Goal: Task Accomplishment & Management: Complete application form

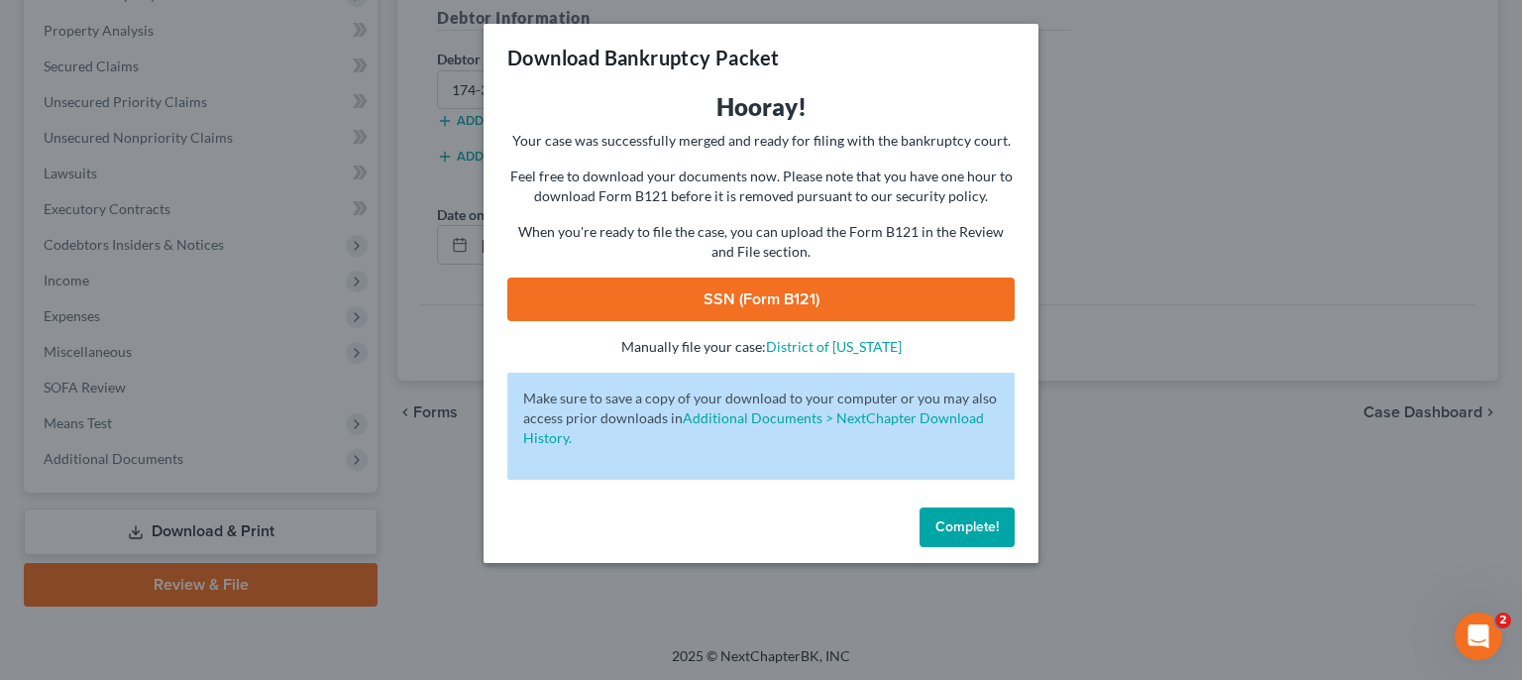
click at [979, 521] on span "Complete!" at bounding box center [967, 526] width 63 height 17
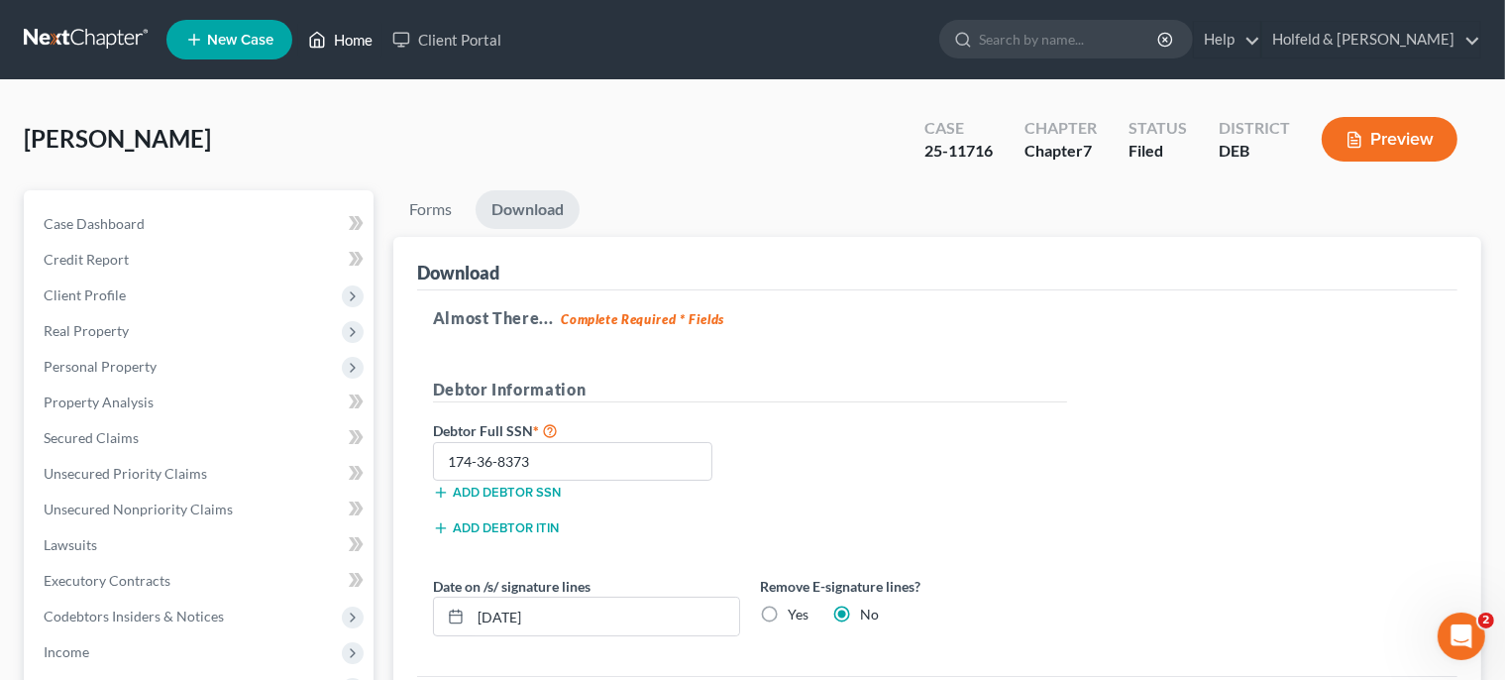
click at [351, 44] on link "Home" at bounding box center [340, 40] width 84 height 36
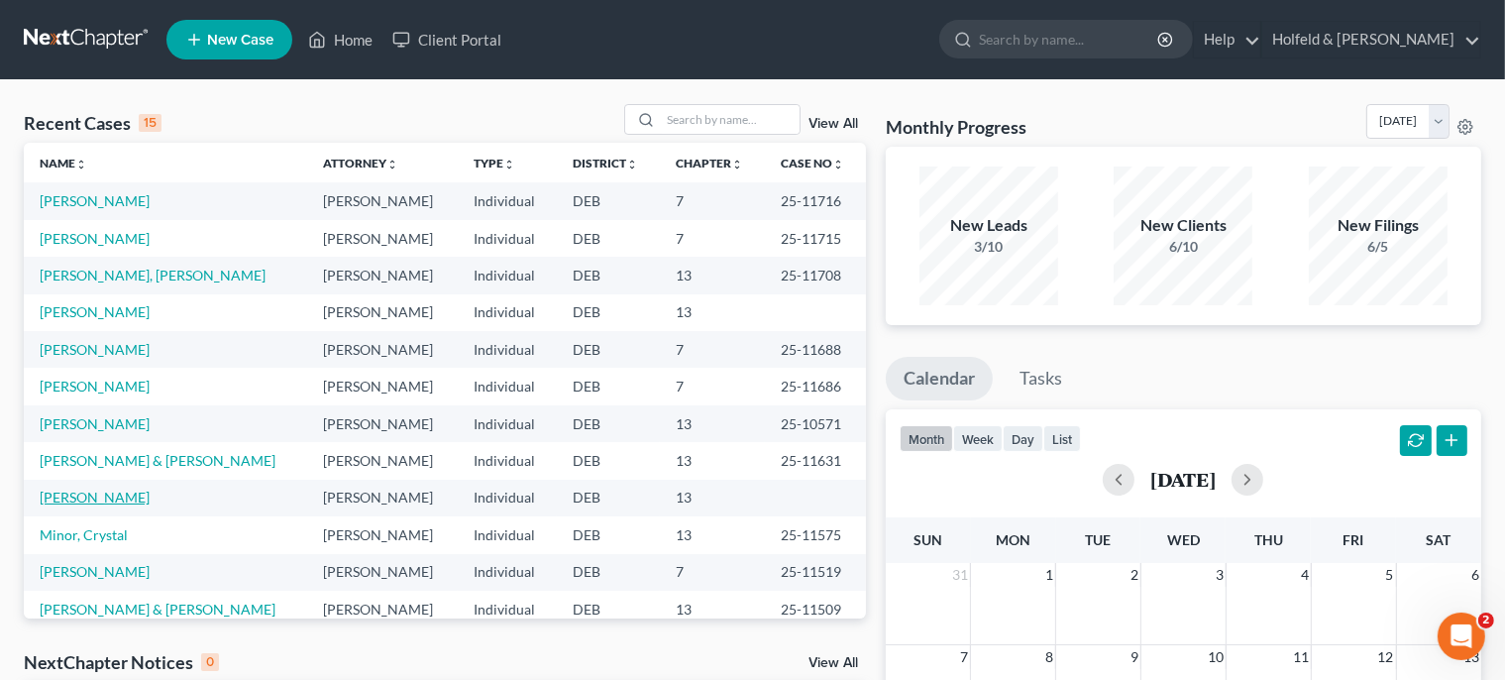
click at [85, 501] on link "[PERSON_NAME]" at bounding box center [95, 497] width 110 height 17
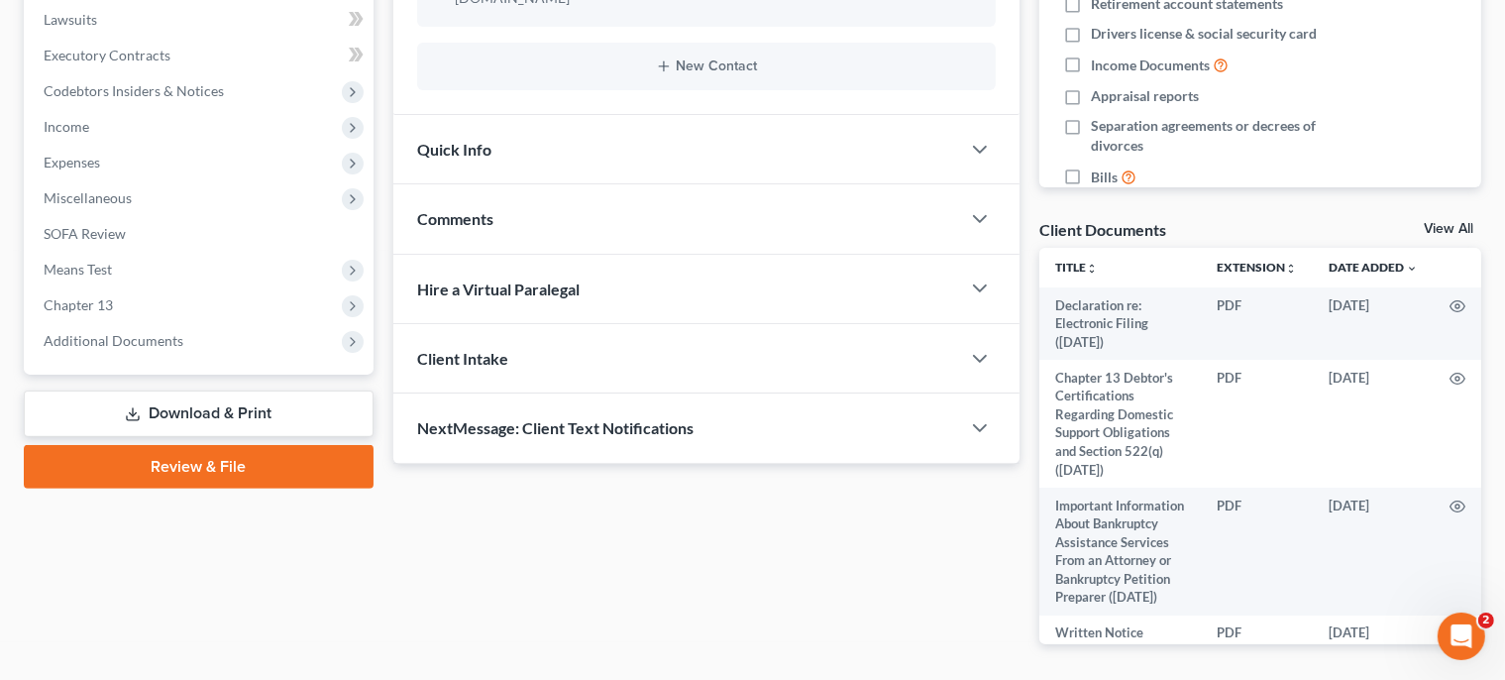
scroll to position [531, 0]
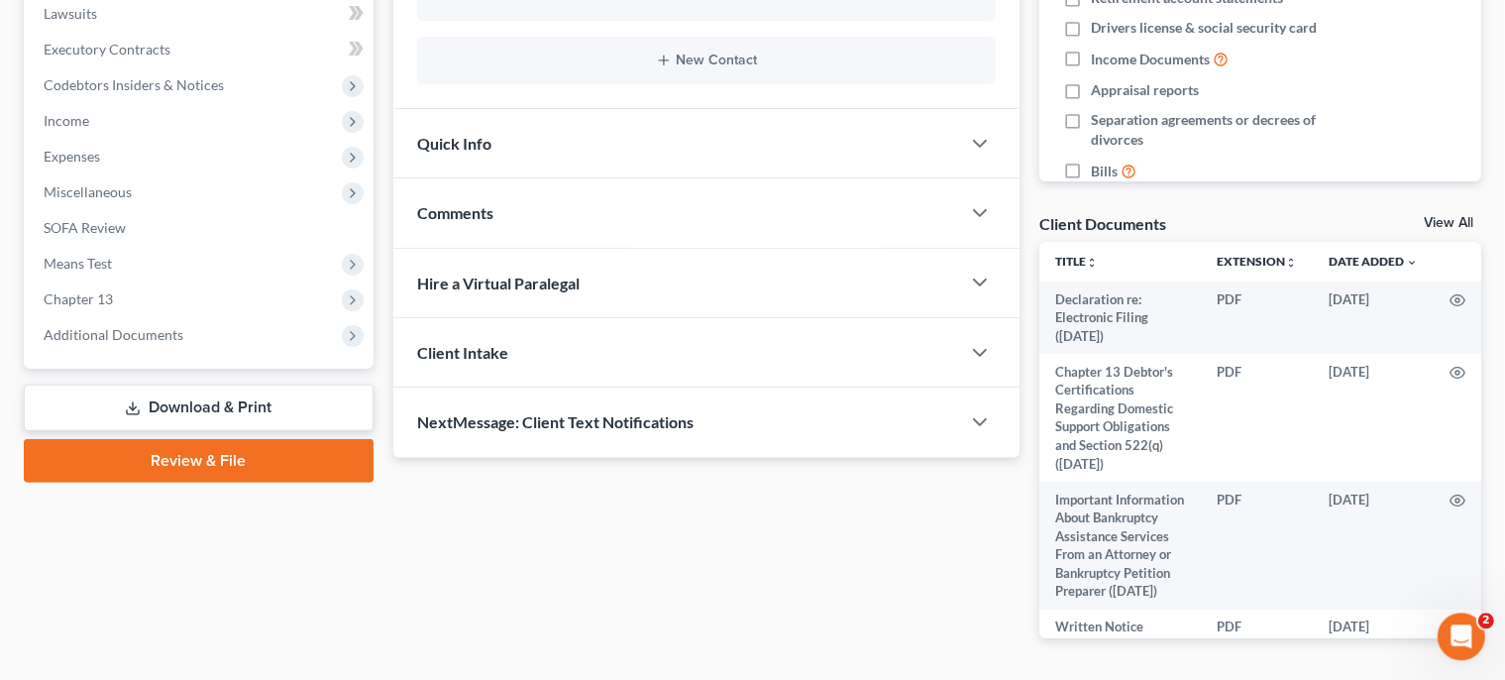
click at [303, 467] on link "Review & File" at bounding box center [199, 461] width 350 height 44
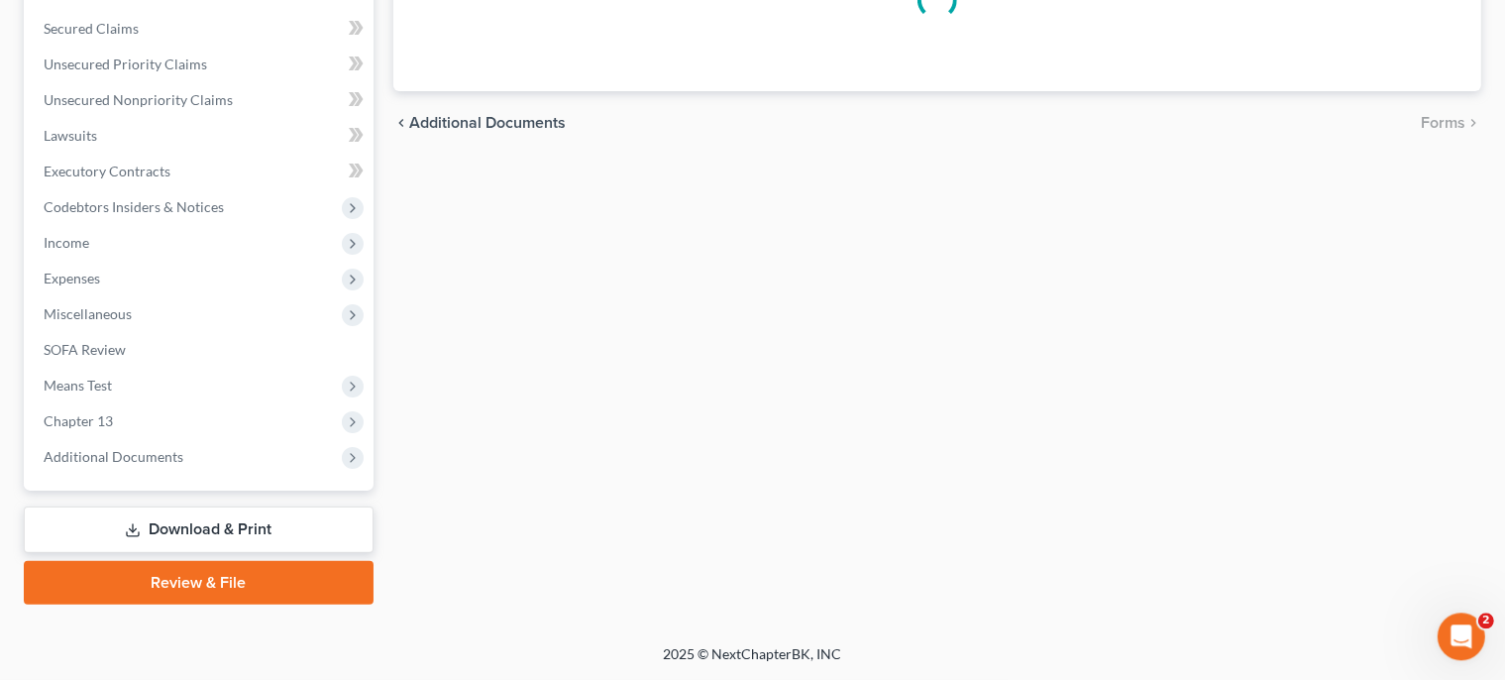
scroll to position [407, 0]
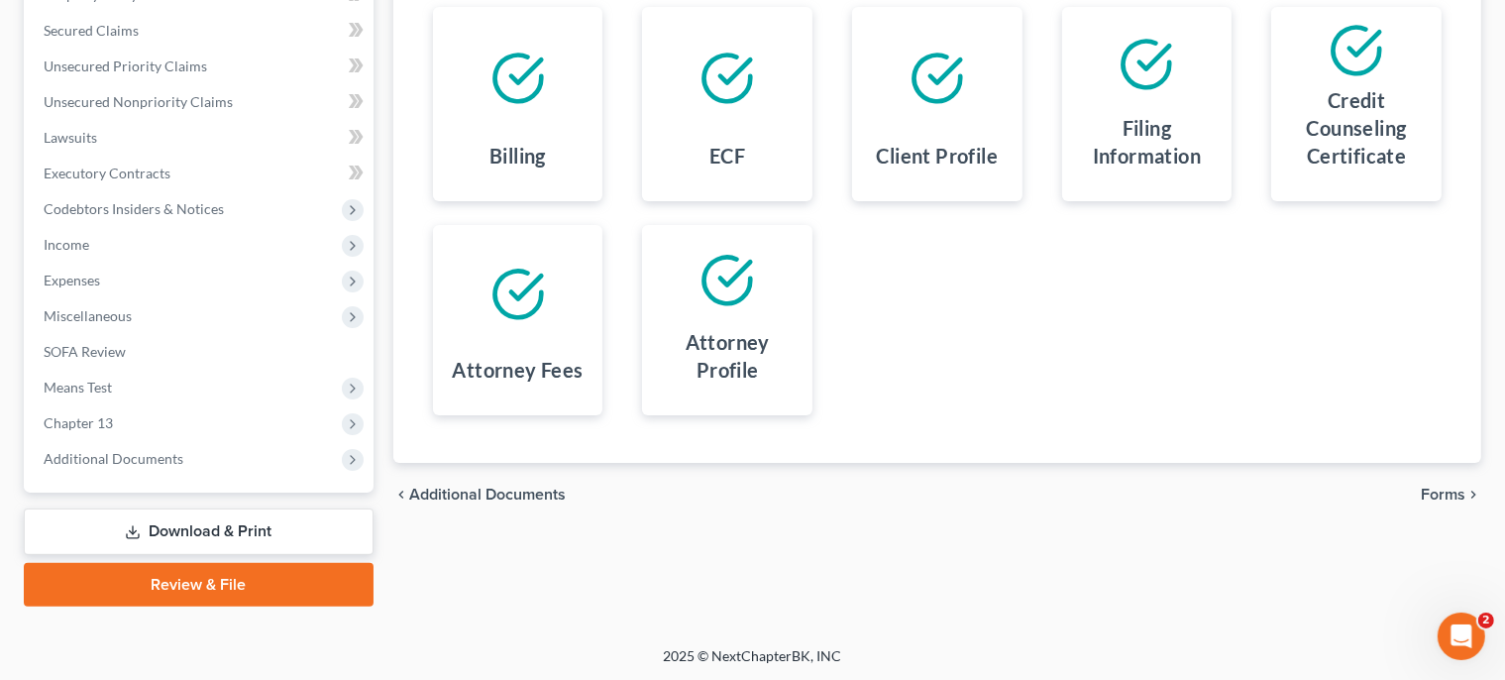
click at [1444, 490] on span "Forms" at bounding box center [1443, 495] width 45 height 16
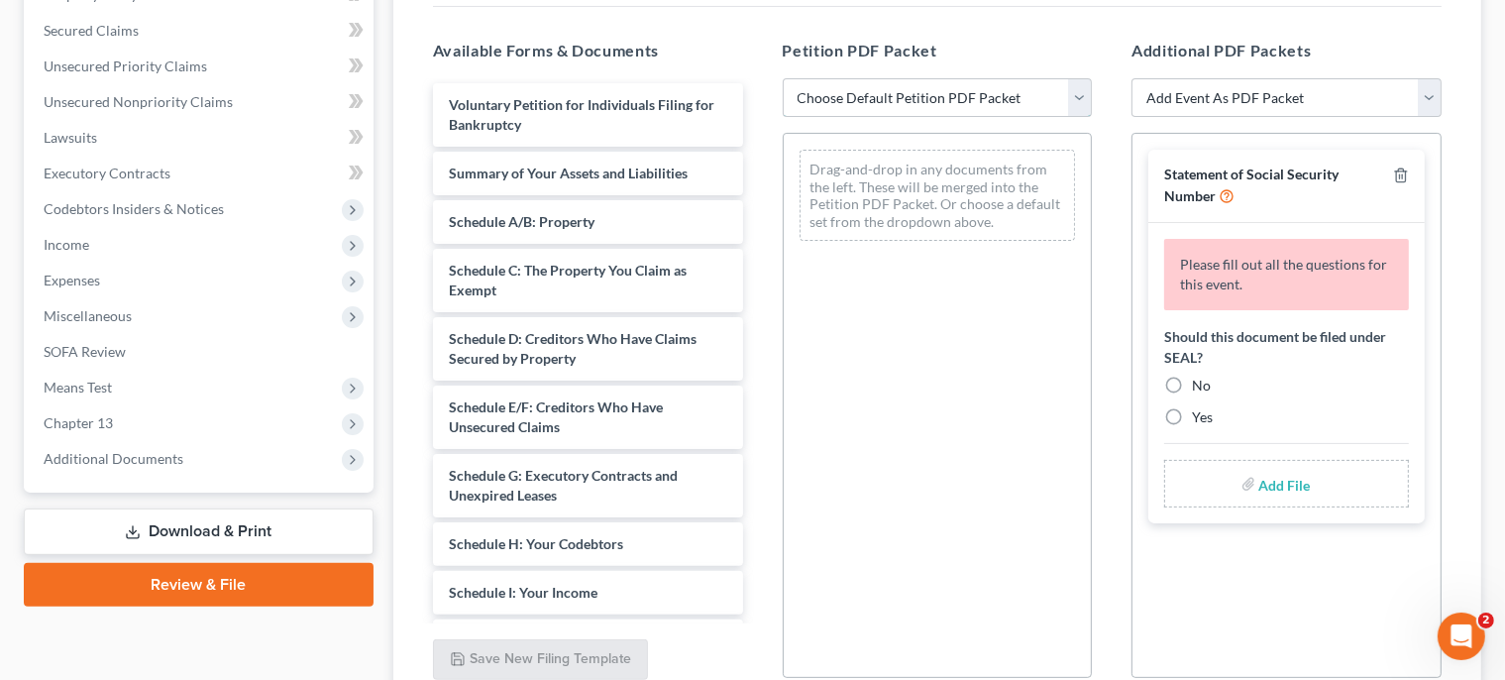
click at [783, 78] on select "Choose Default Petition PDF Packet Complete Bankruptcy Petition (all forms and …" at bounding box center [938, 98] width 310 height 40
select select "0"
click option "Complete Bankruptcy Petition (all forms and schedules)" at bounding box center [0, 0] width 0 height 0
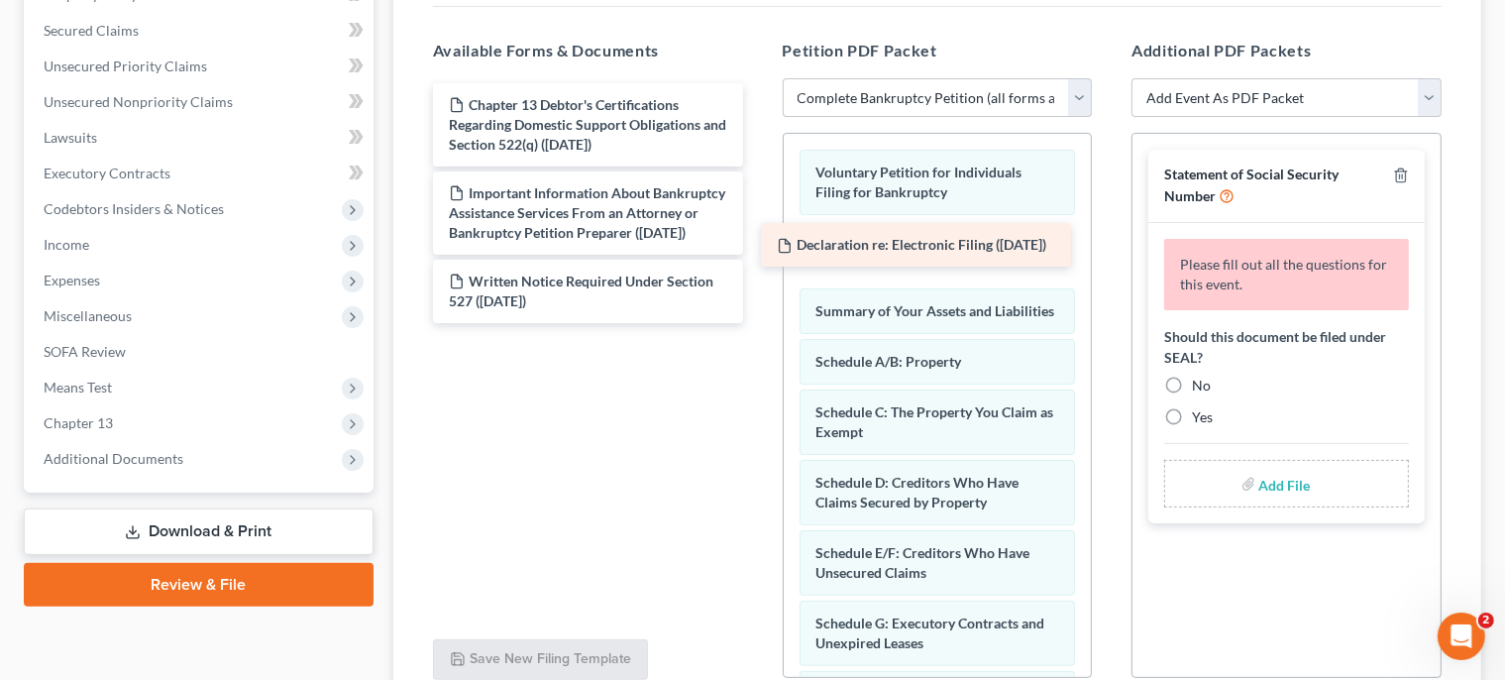
drag, startPoint x: 685, startPoint y: 120, endPoint x: 1033, endPoint y: 248, distance: 370.6
click at [759, 248] on div "Declaration re: Electronic Filing ([DATE]) Declaration re: Electronic Filing ([…" at bounding box center [588, 203] width 342 height 240
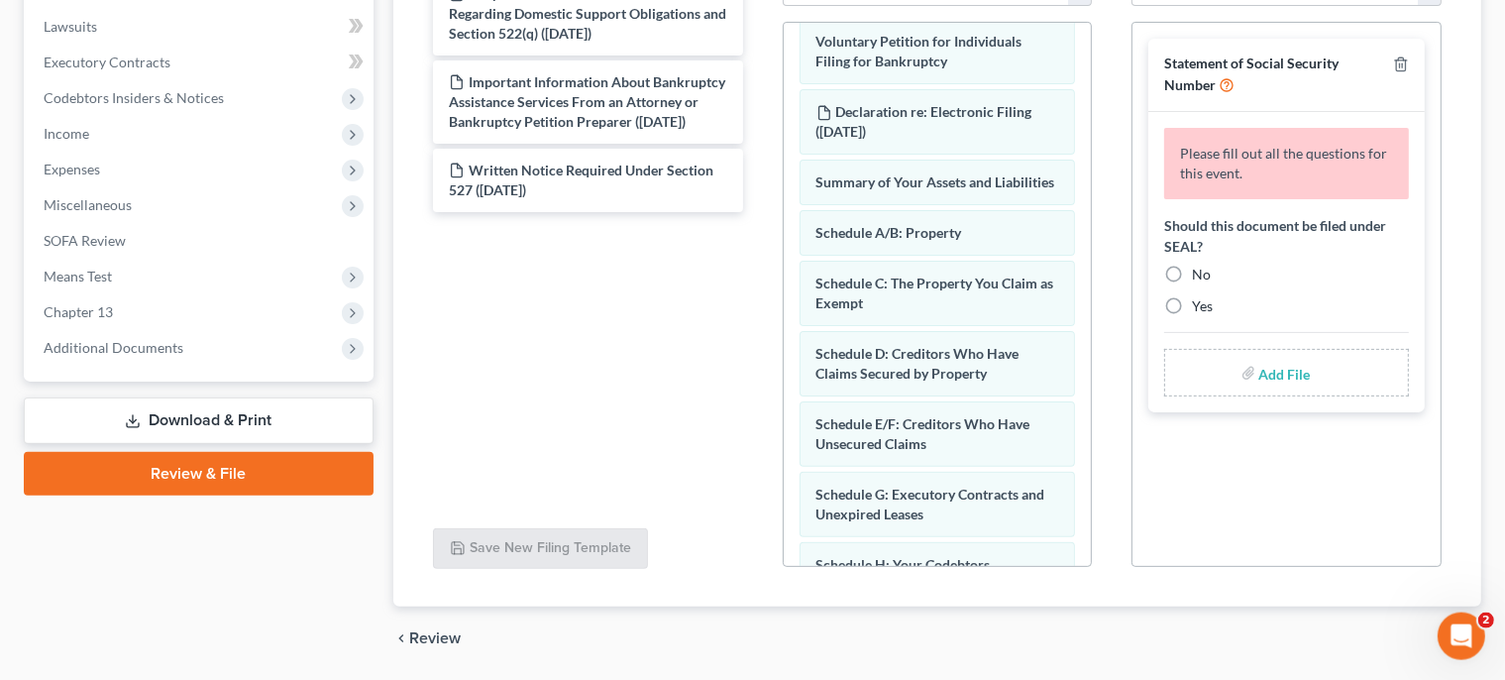
scroll to position [76, 0]
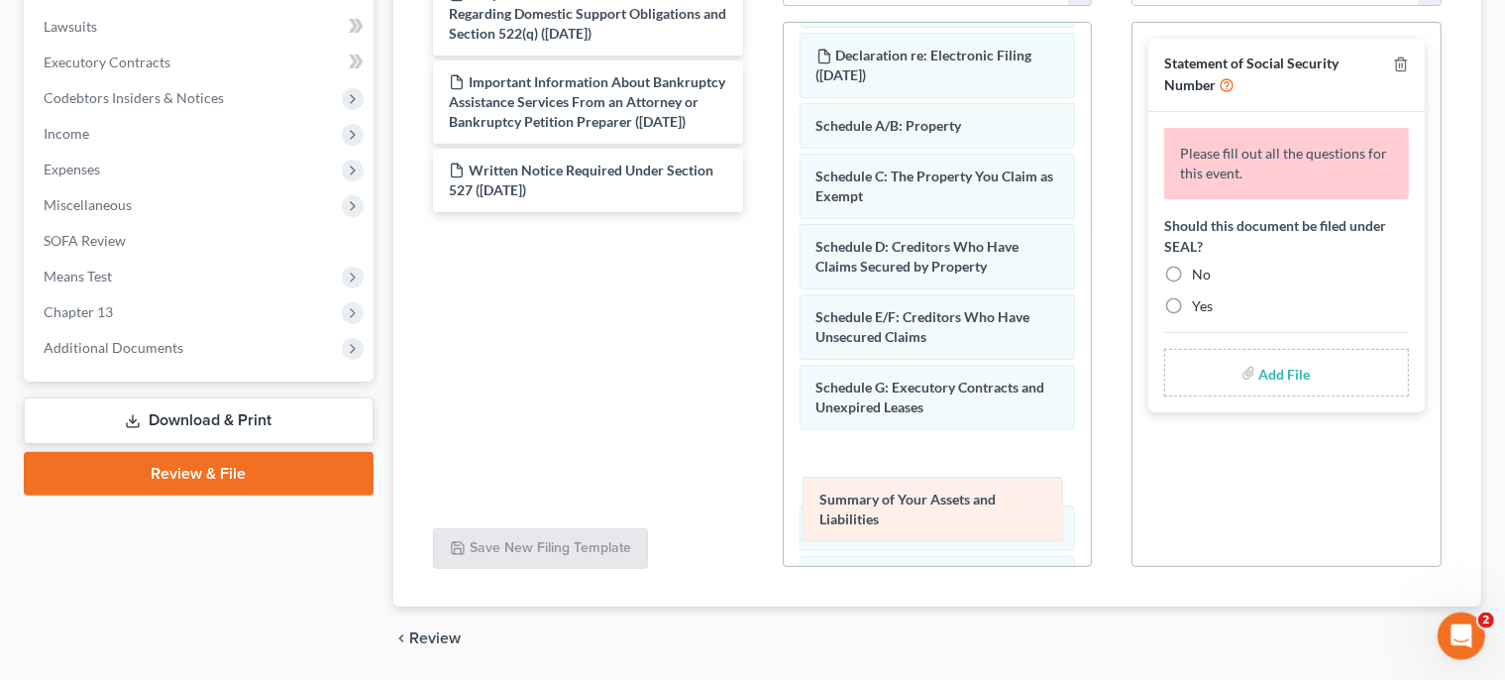
drag, startPoint x: 1008, startPoint y: 142, endPoint x: 1013, endPoint y: 511, distance: 369.7
click at [1013, 511] on div "Summary of Your Assets and Liabilities Voluntary Petition for Individuals Filin…" at bounding box center [938, 606] width 308 height 1321
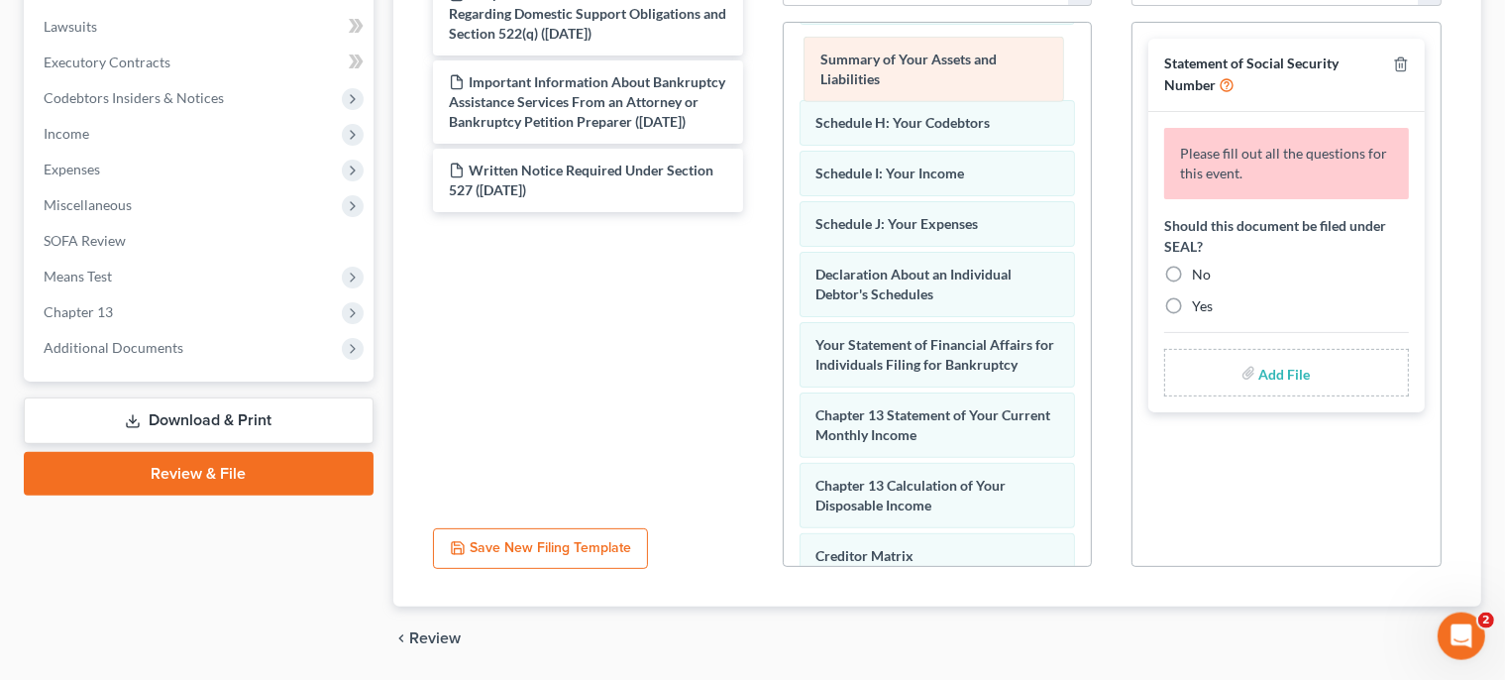
scroll to position [411, 0]
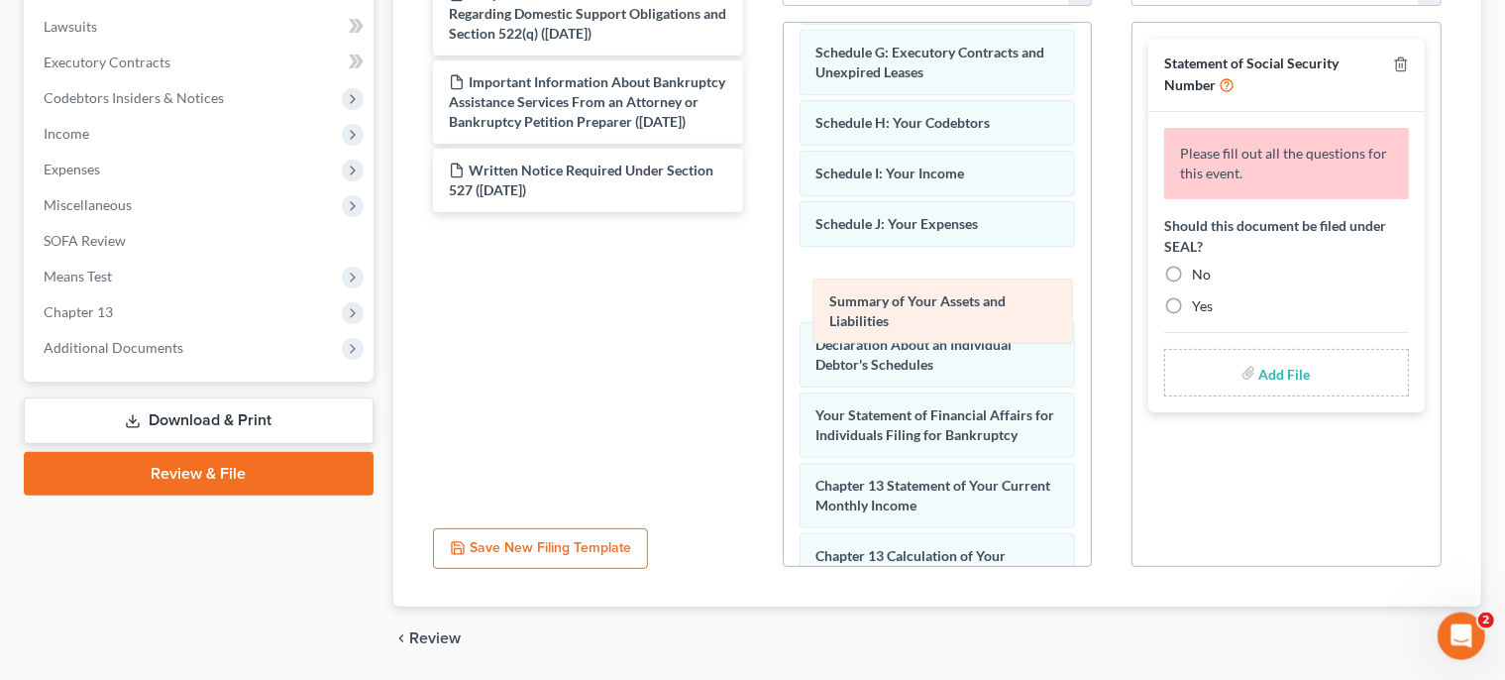
drag, startPoint x: 977, startPoint y: 60, endPoint x: 993, endPoint y: 305, distance: 245.3
click at [993, 305] on div "Summary of Your Assets and Liabilities Voluntary Petition for Individuals Filin…" at bounding box center [938, 272] width 308 height 1321
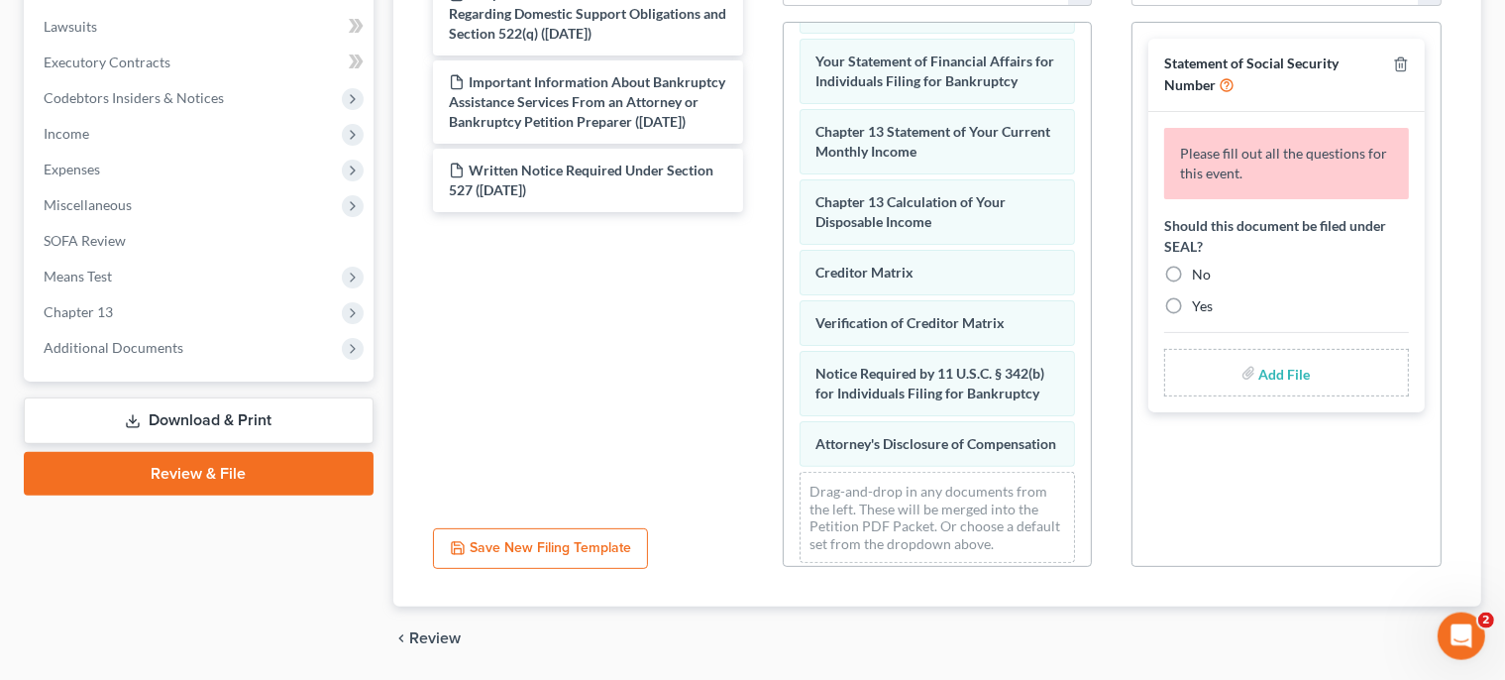
scroll to position [809, 0]
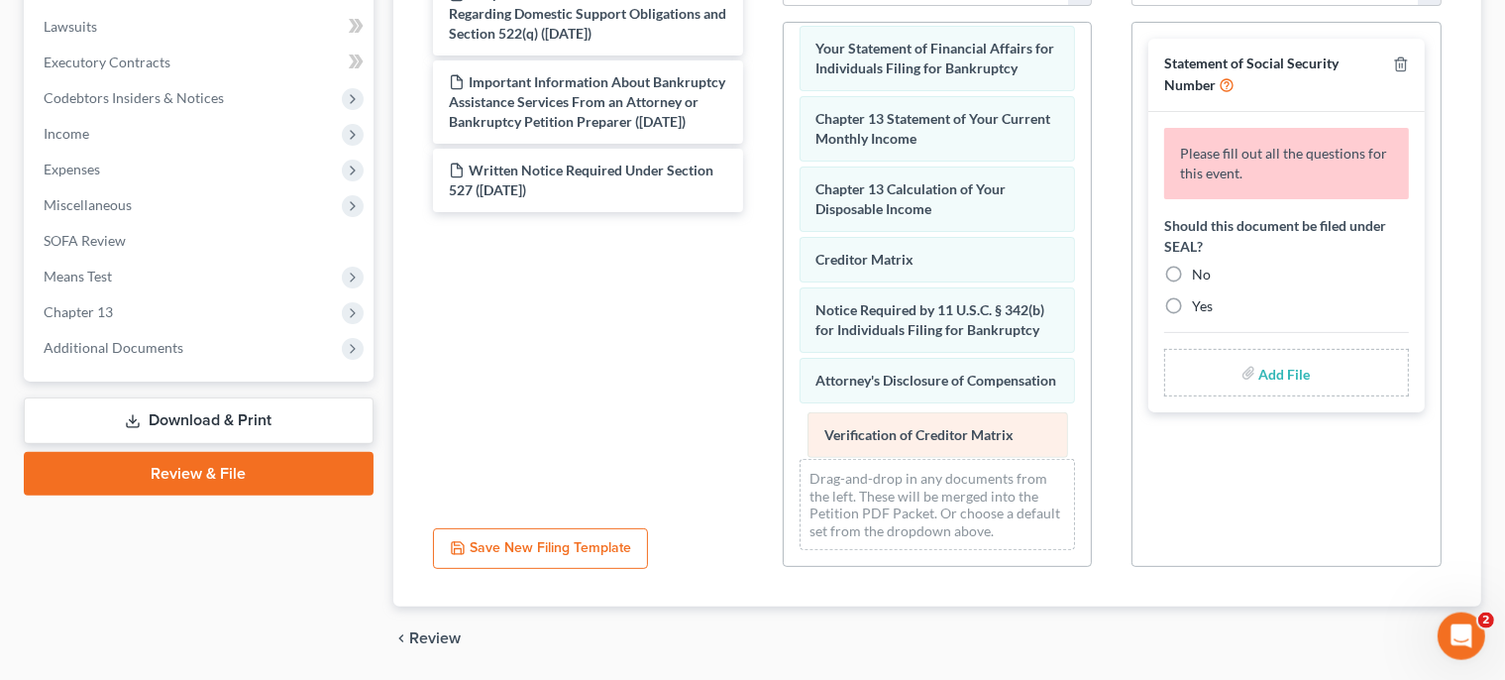
drag, startPoint x: 946, startPoint y: 273, endPoint x: 955, endPoint y: 444, distance: 171.7
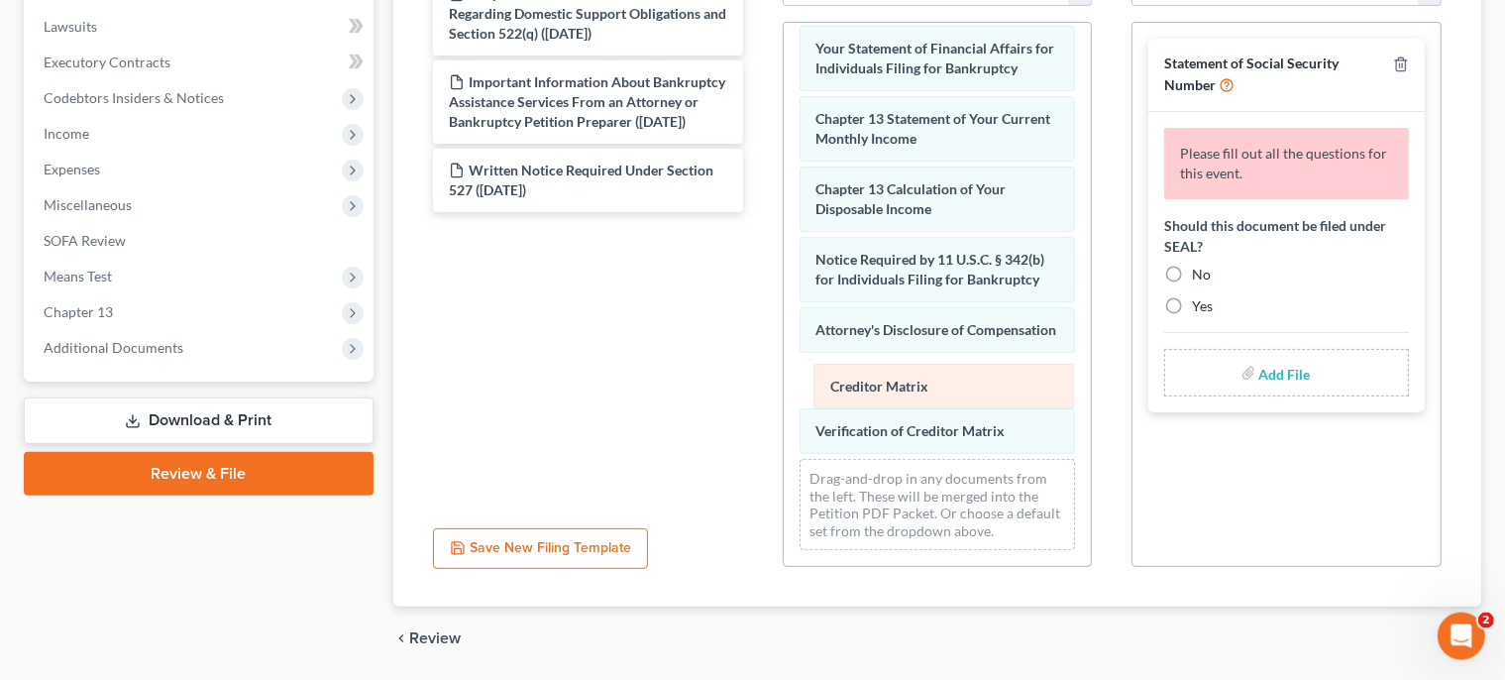
drag, startPoint x: 907, startPoint y: 222, endPoint x: 928, endPoint y: 384, distance: 162.9
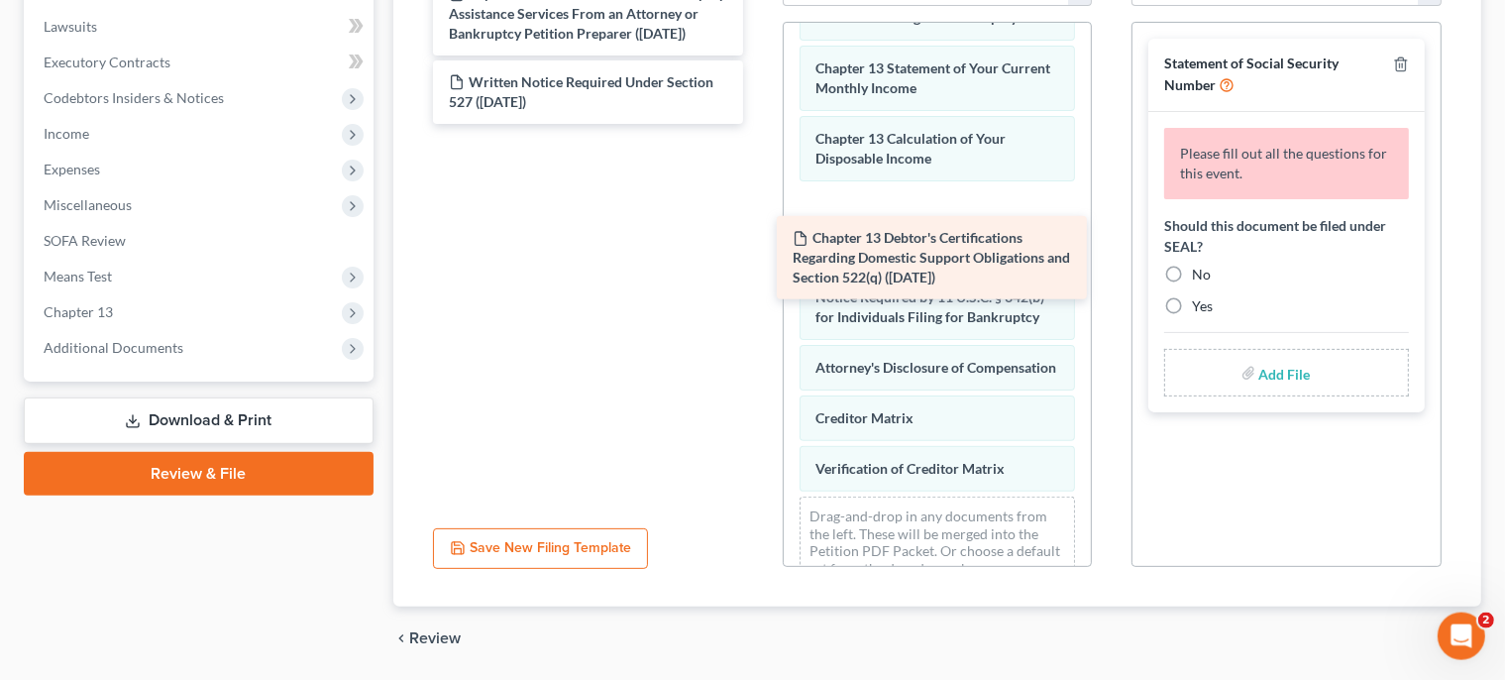
drag, startPoint x: 632, startPoint y: 28, endPoint x: 977, endPoint y: 274, distance: 423.5
click at [759, 124] on div "Chapter 13 Debtor's Certifications Regarding Domestic Support Obligations and S…" at bounding box center [588, 48] width 342 height 152
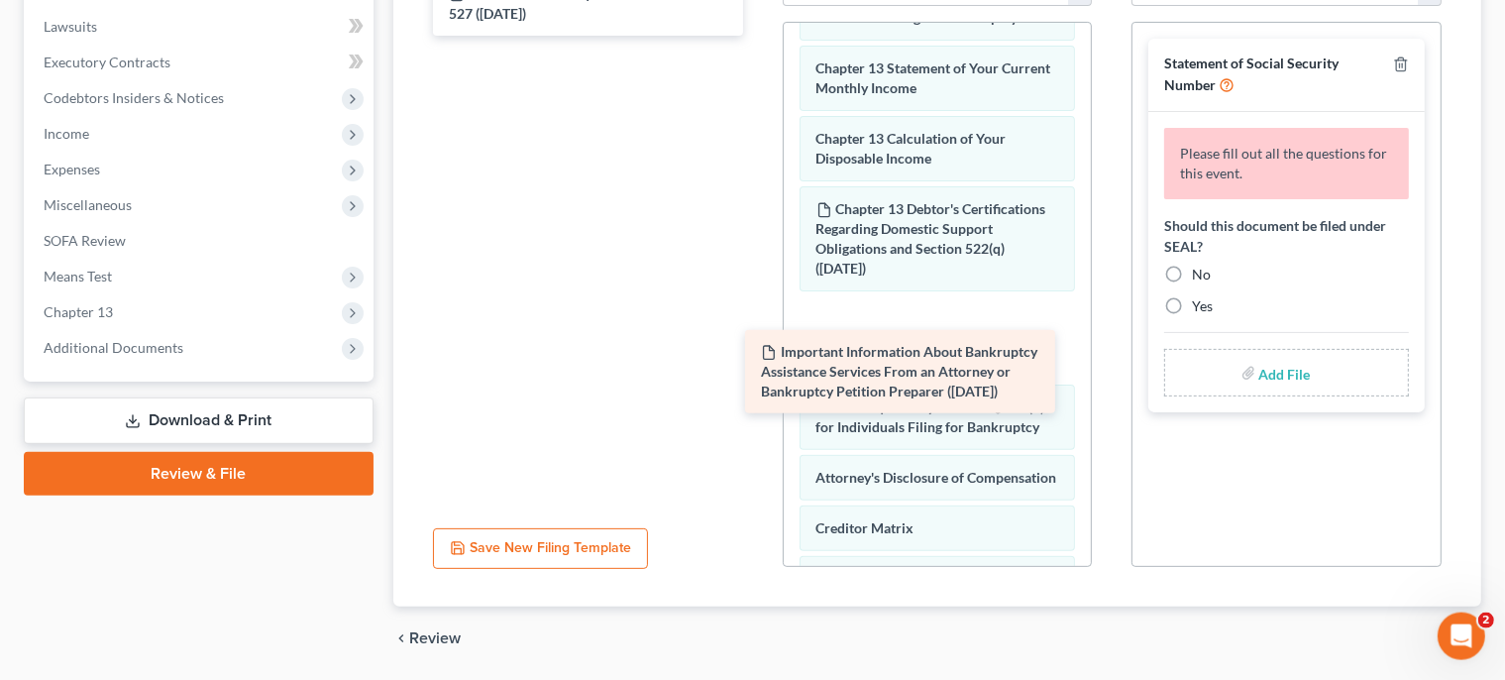
drag, startPoint x: 694, startPoint y: 27, endPoint x: 1005, endPoint y: 385, distance: 474.9
click at [759, 36] on div "Important Information About Bankruptcy Assistance Services From an Attorney or …" at bounding box center [588, 3] width 342 height 63
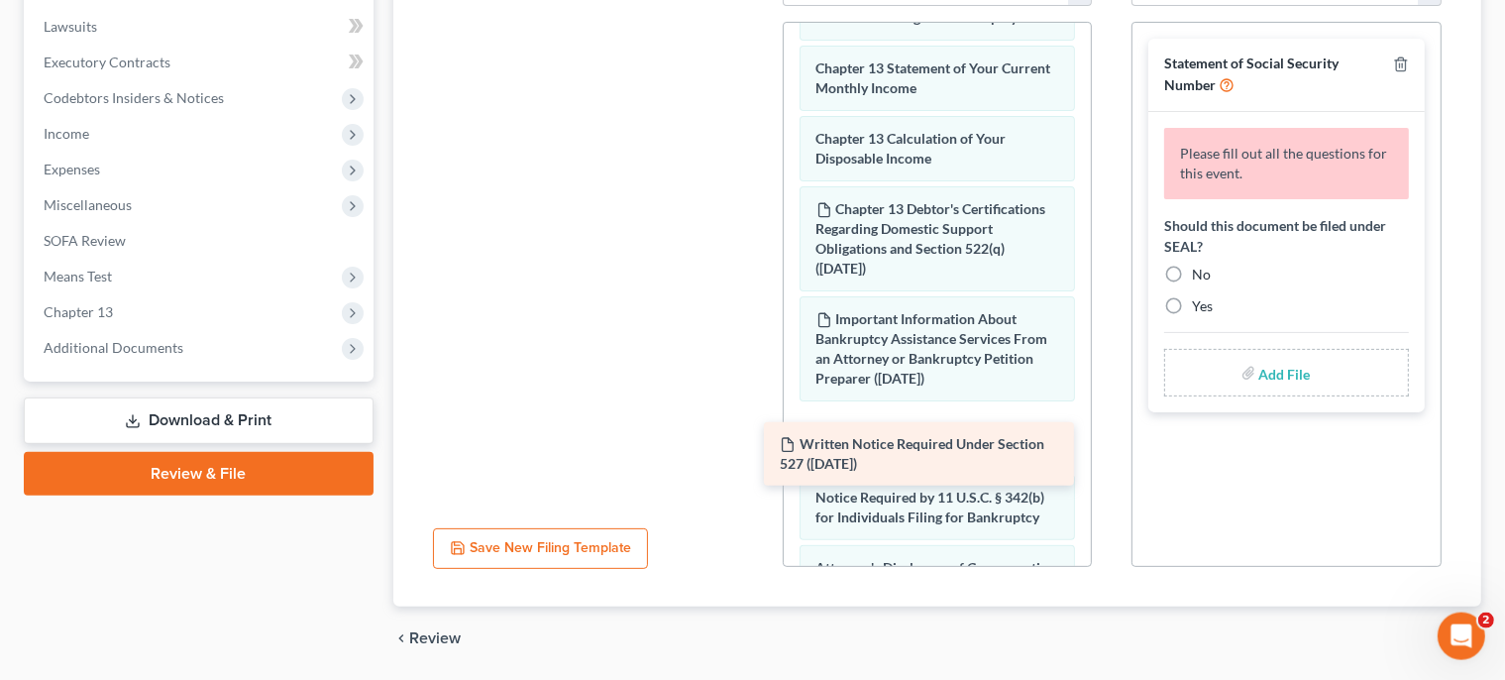
drag, startPoint x: 705, startPoint y: 16, endPoint x: 1034, endPoint y: 464, distance: 555.8
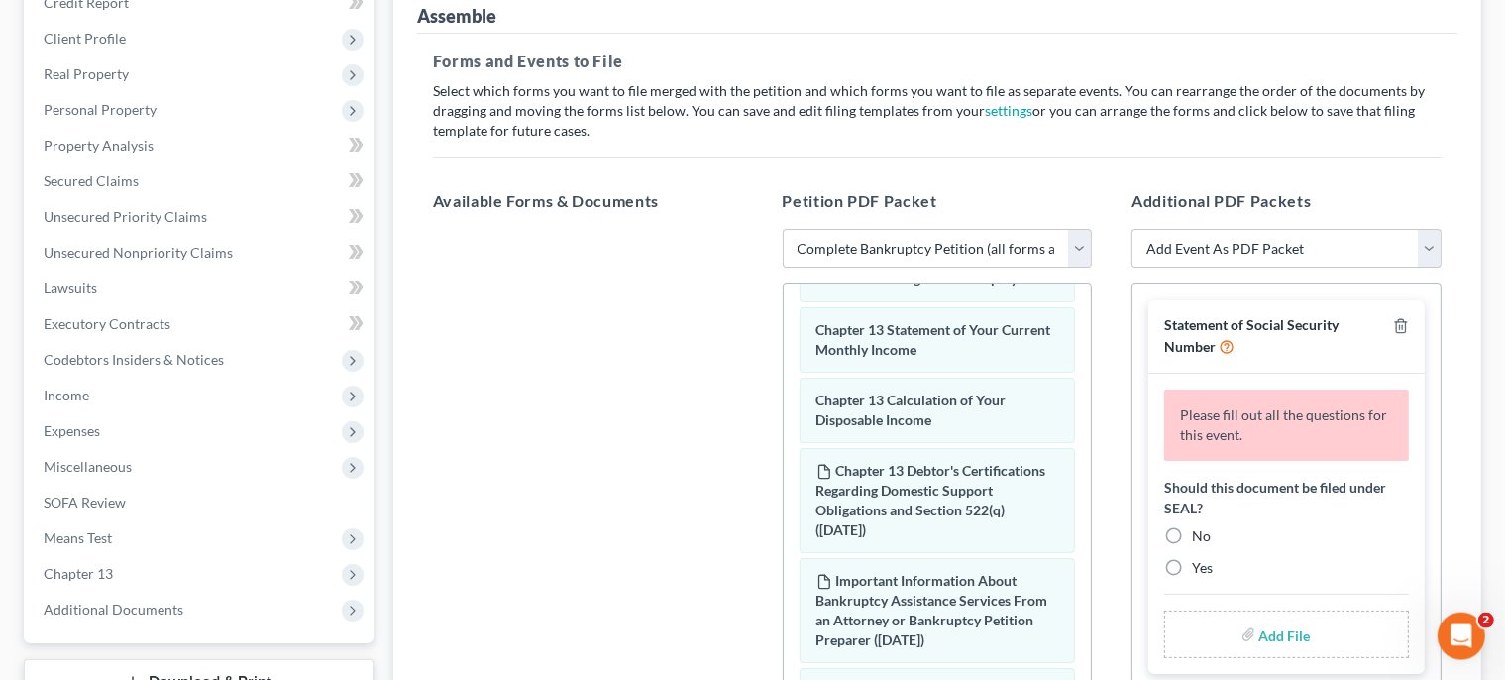
scroll to position [419, 0]
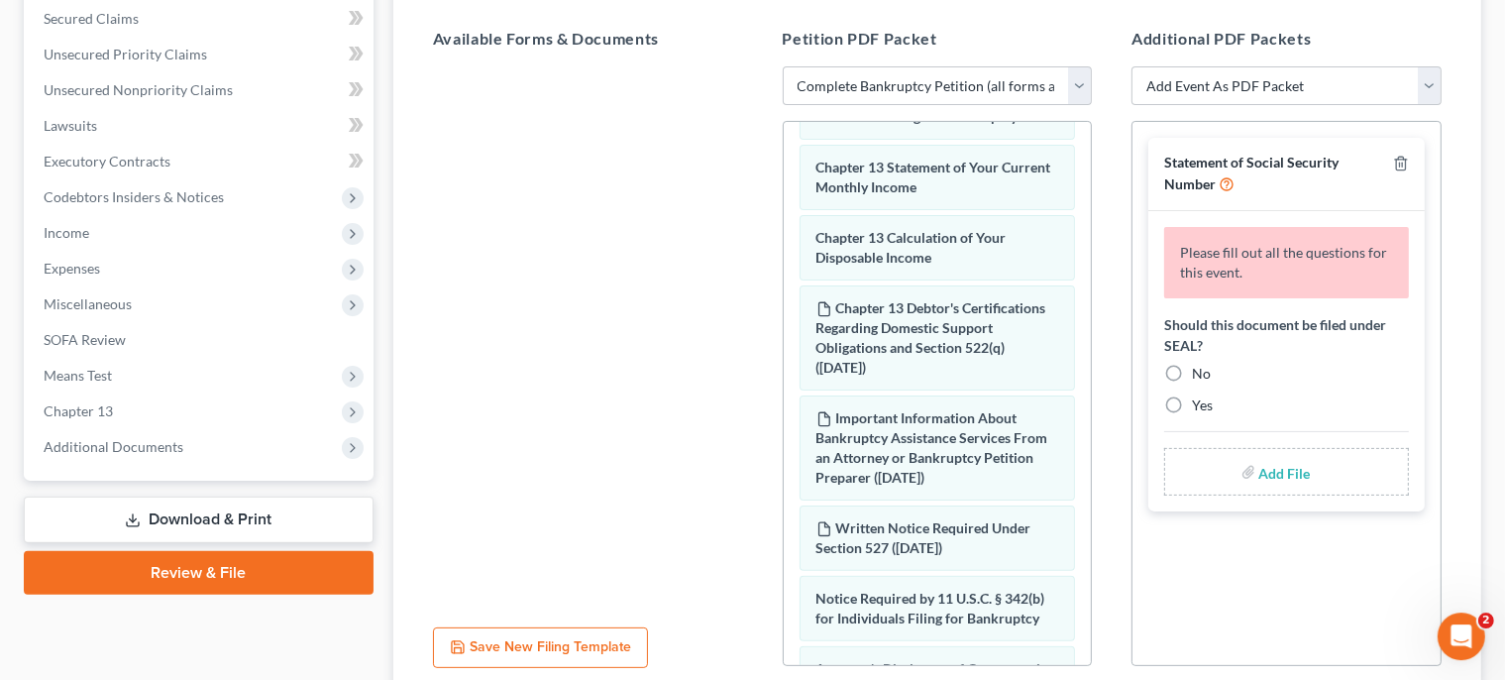
click at [1192, 374] on label "No" at bounding box center [1201, 374] width 19 height 20
click at [1200, 374] on input "No" at bounding box center [1206, 370] width 13 height 13
radio input "true"
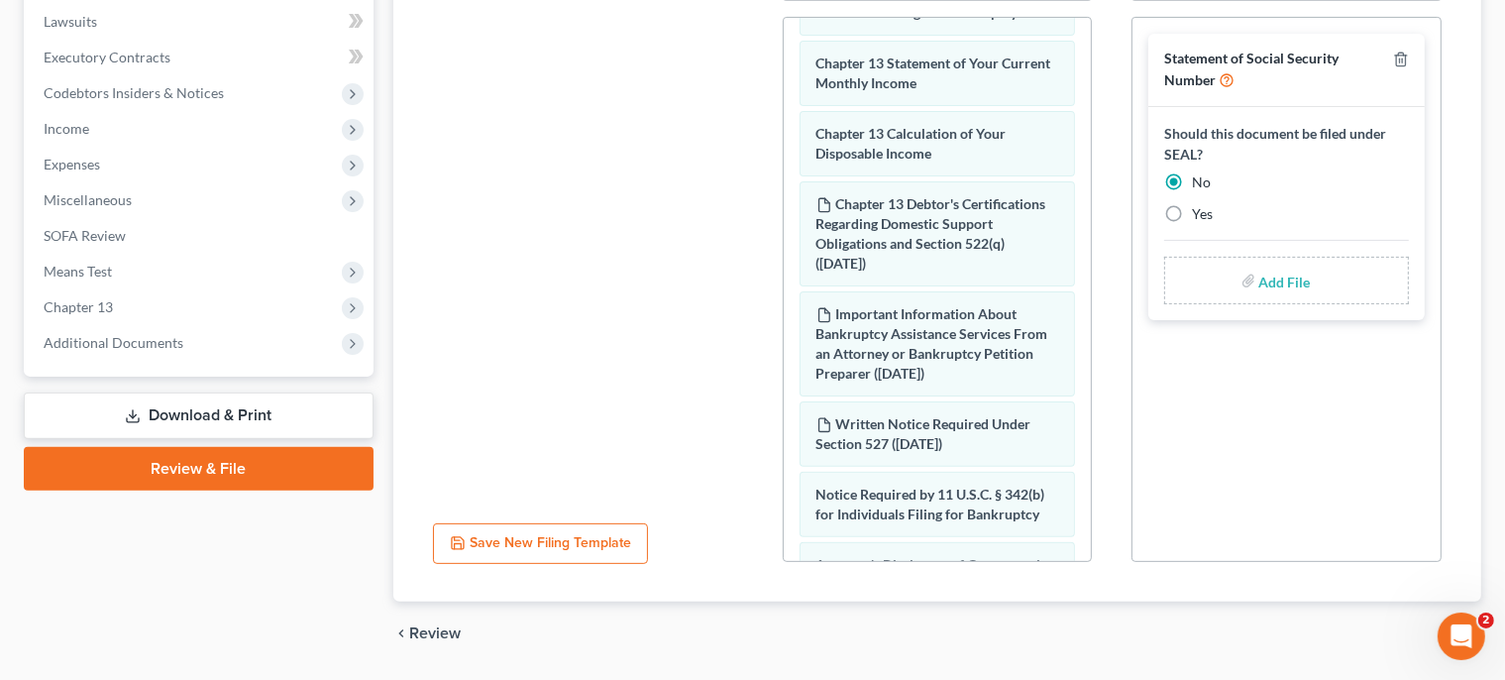
scroll to position [583, 0]
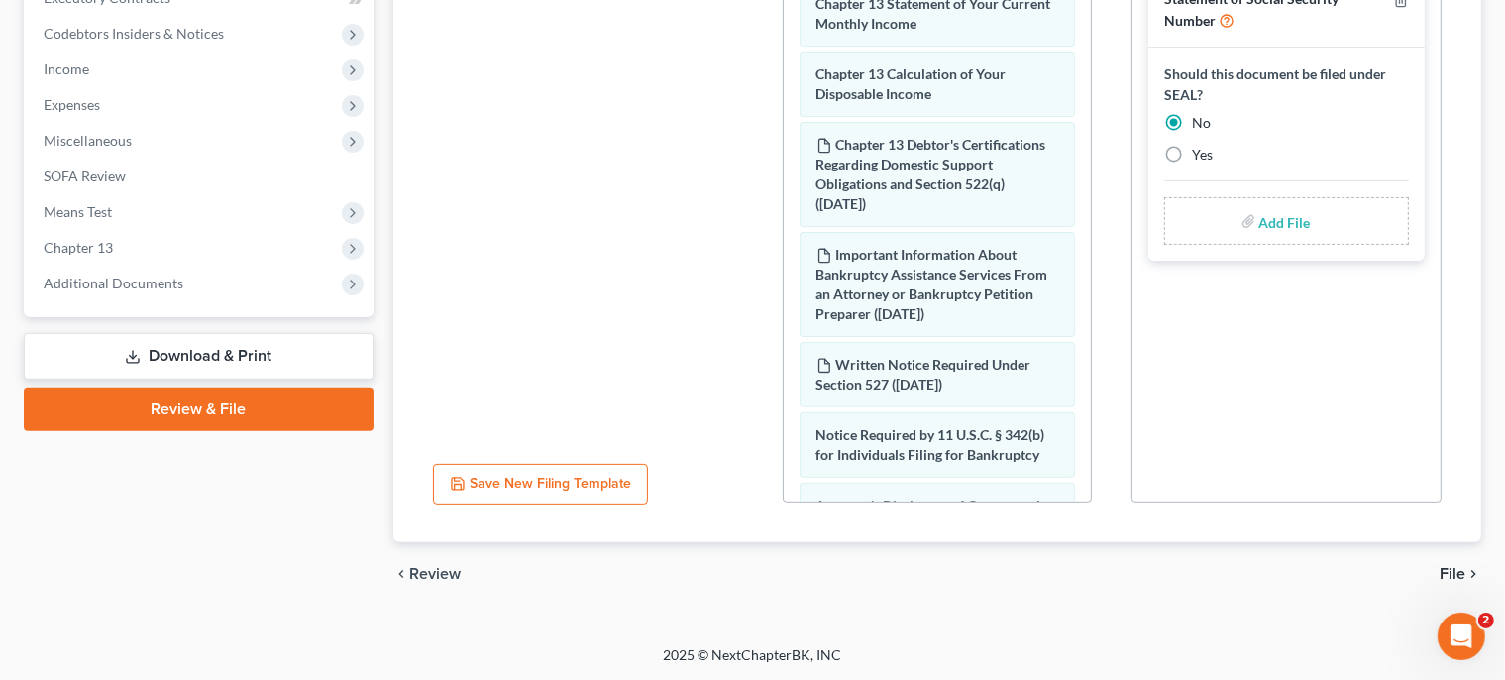
click at [1449, 575] on span "File" at bounding box center [1453, 574] width 26 height 16
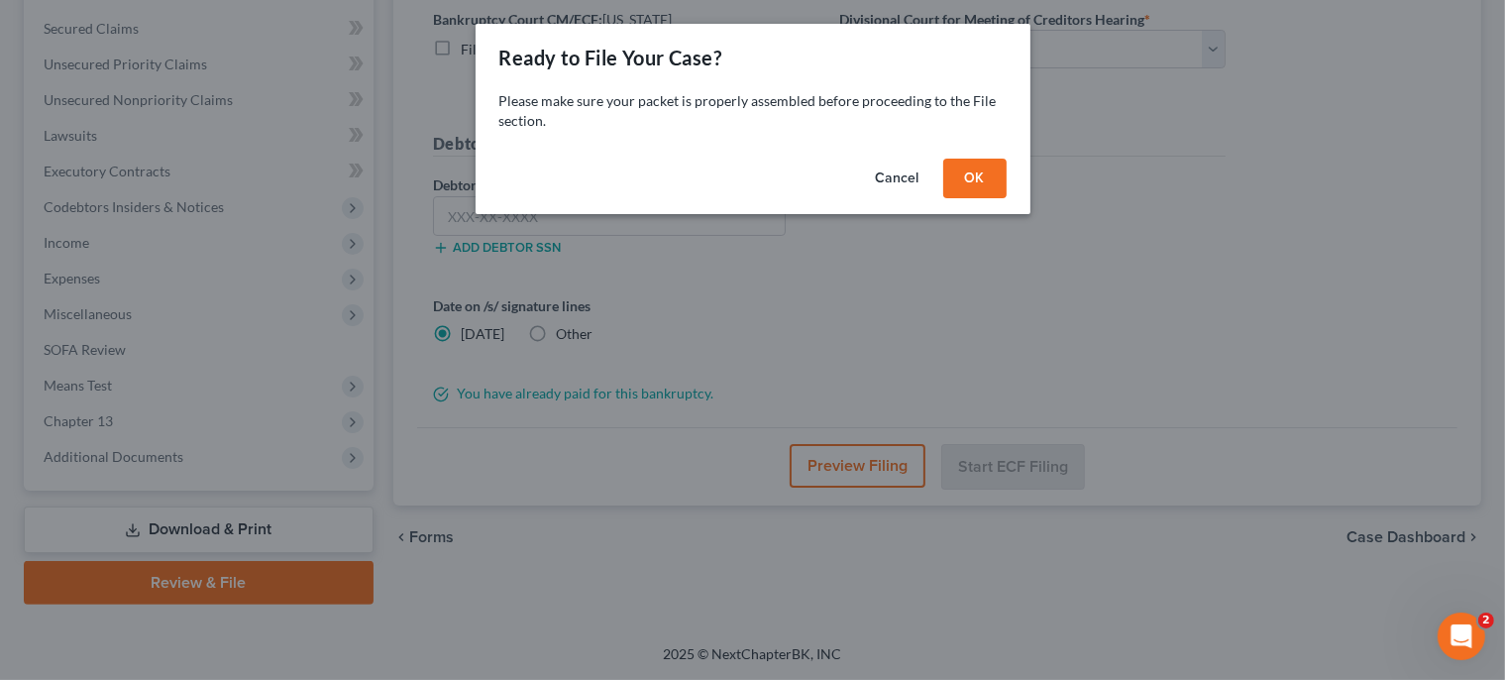
scroll to position [407, 0]
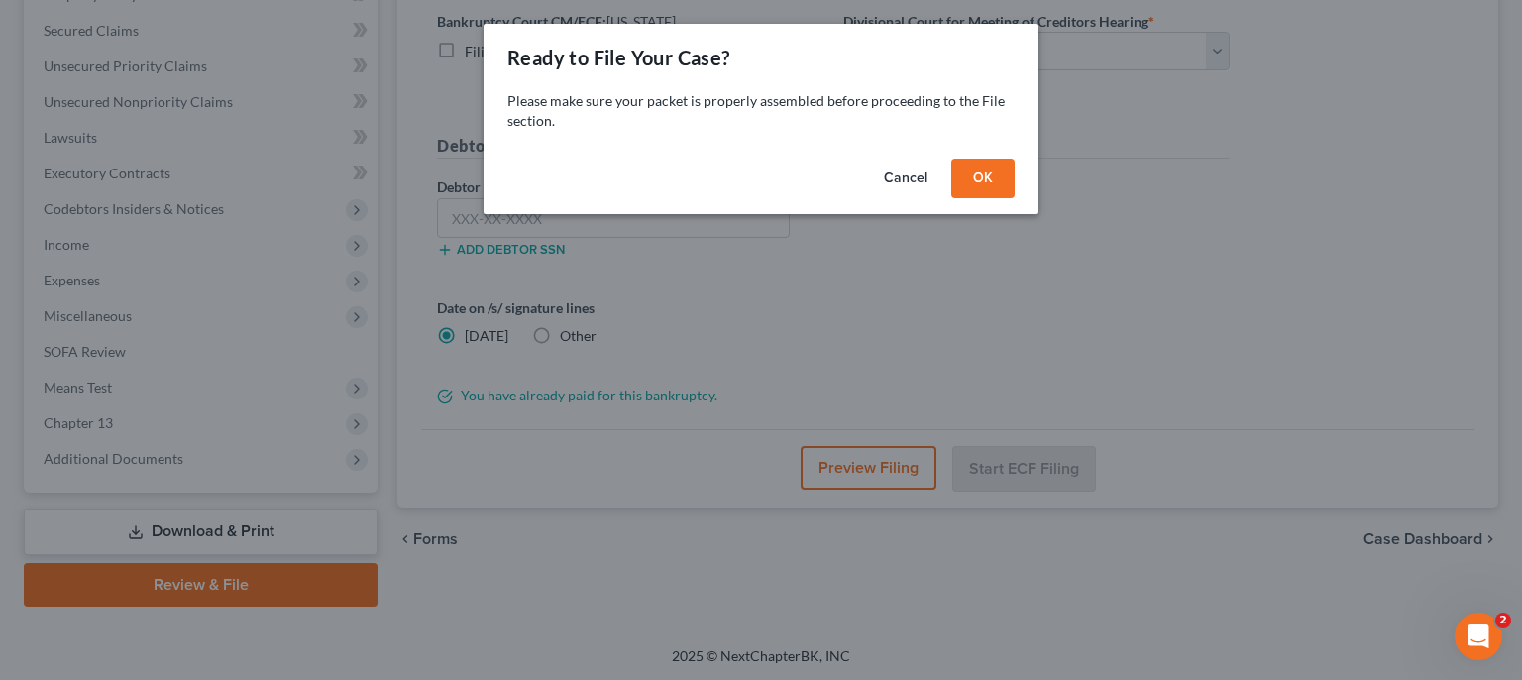
click at [985, 180] on button "OK" at bounding box center [982, 179] width 63 height 40
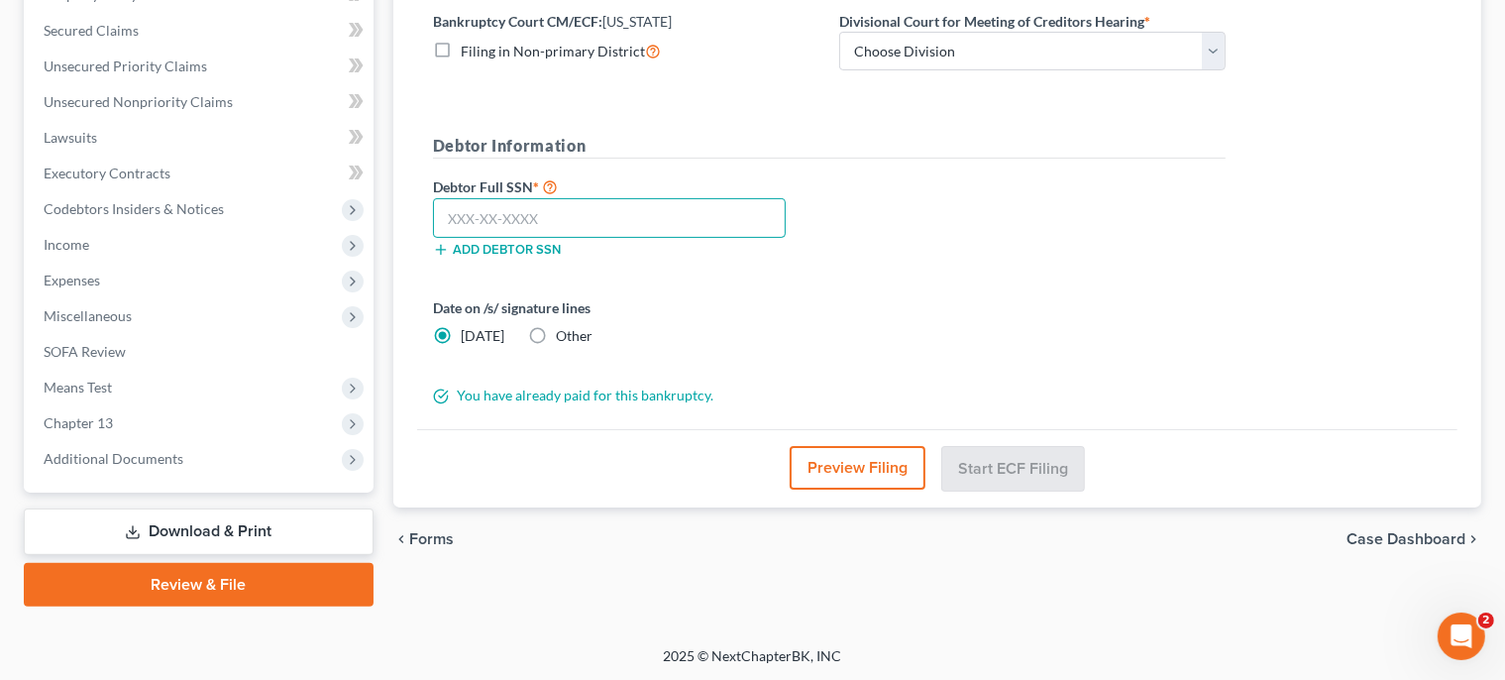
click at [641, 208] on input "text" at bounding box center [609, 218] width 353 height 40
type input "591-80-8165"
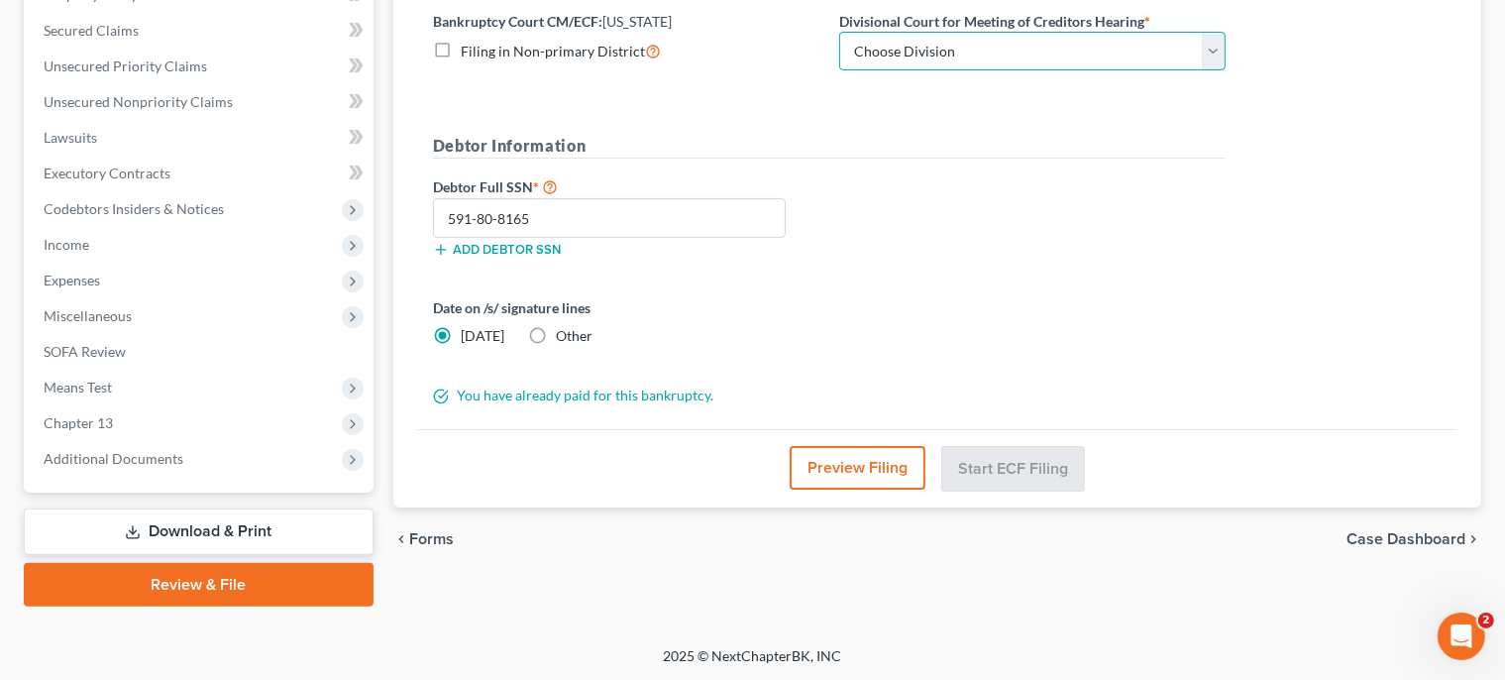
click at [839, 32] on select "Choose Division [GEOGRAPHIC_DATA]" at bounding box center [1032, 52] width 386 height 40
select select "0"
click option "Wilmington" at bounding box center [0, 0] width 0 height 0
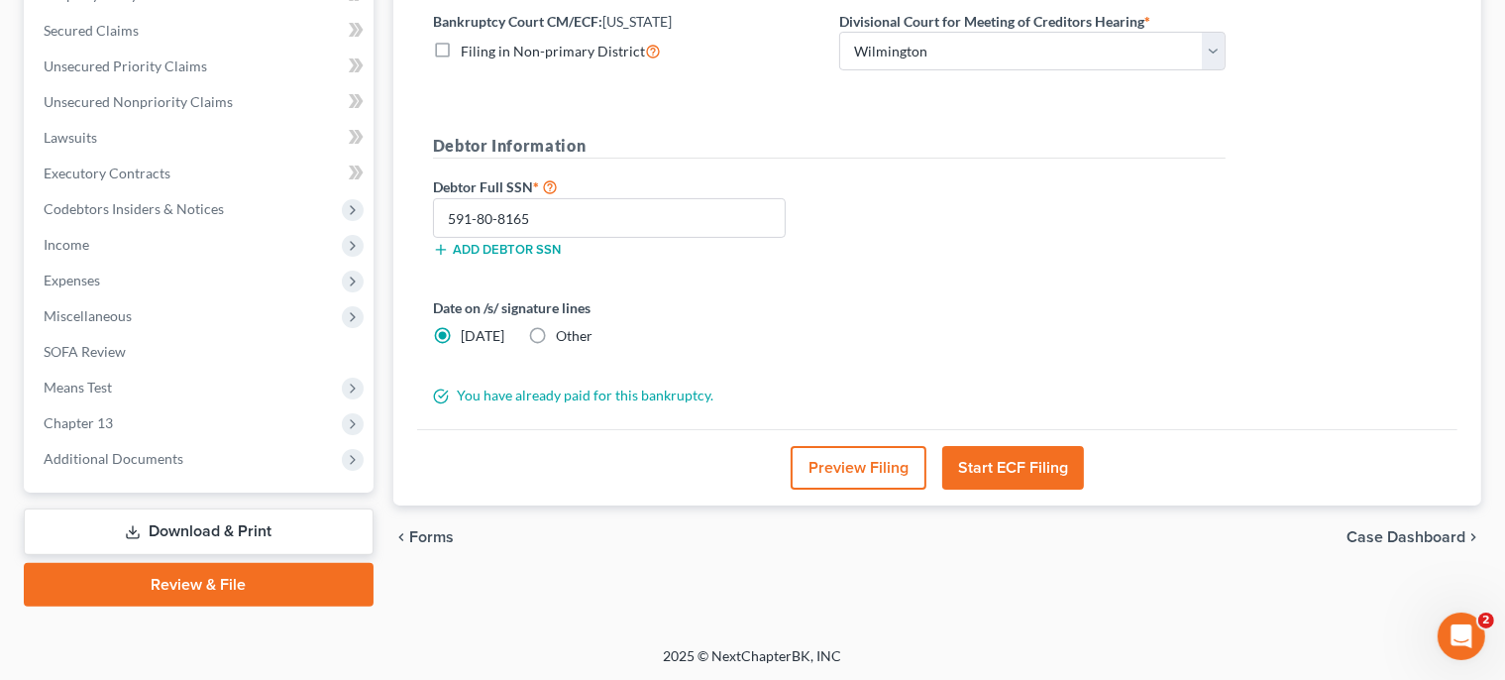
click at [1007, 452] on button "Start ECF Filing" at bounding box center [1013, 468] width 142 height 44
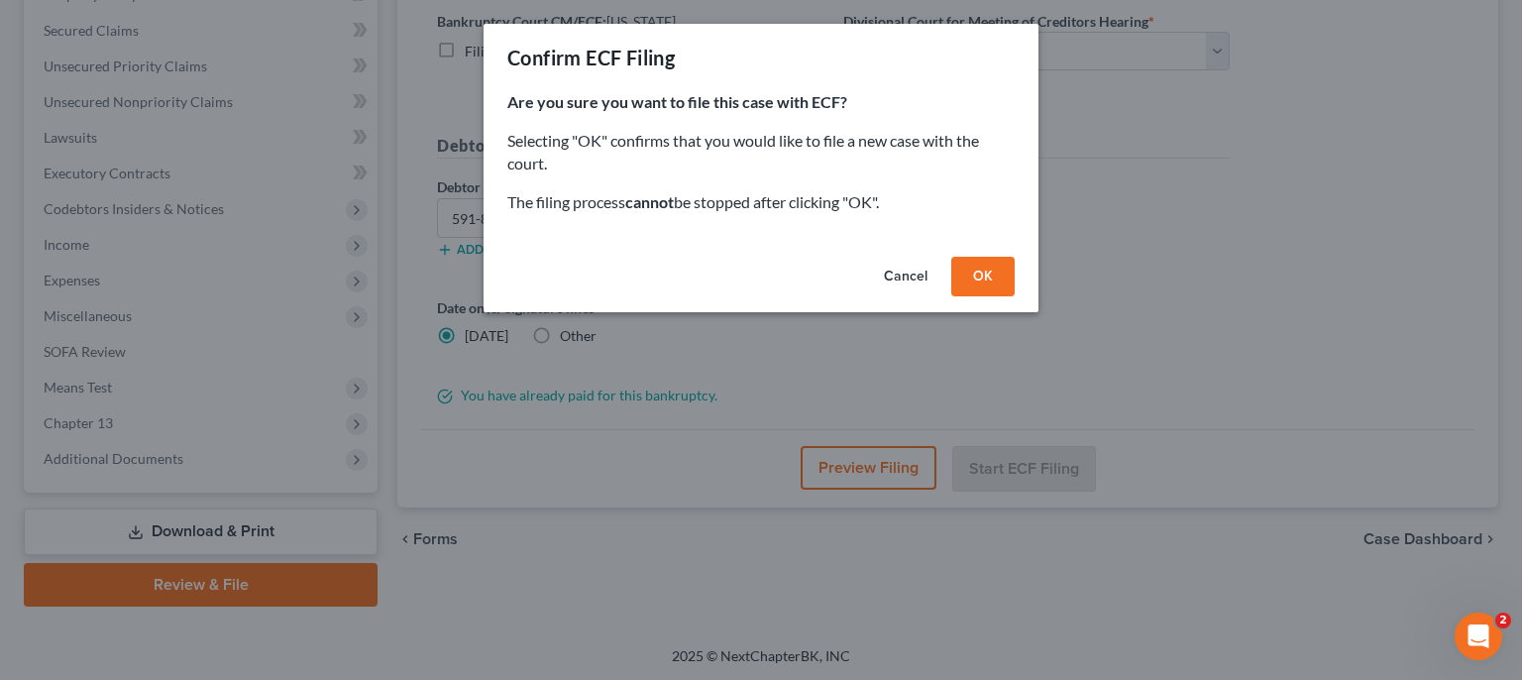
click at [1011, 285] on button "OK" at bounding box center [982, 277] width 63 height 40
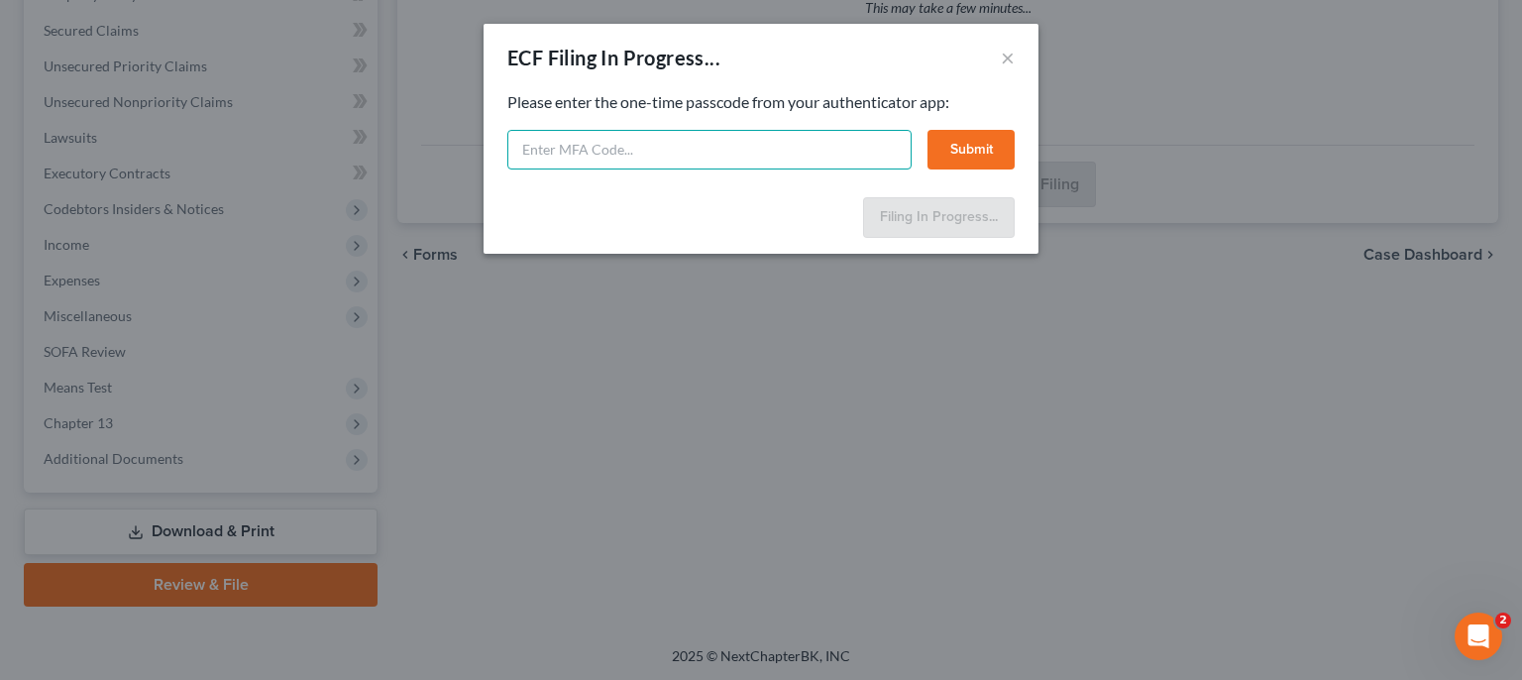
click at [600, 137] on input "text" at bounding box center [709, 150] width 404 height 40
type input "179181"
click at [1003, 148] on button "Submit" at bounding box center [971, 150] width 87 height 40
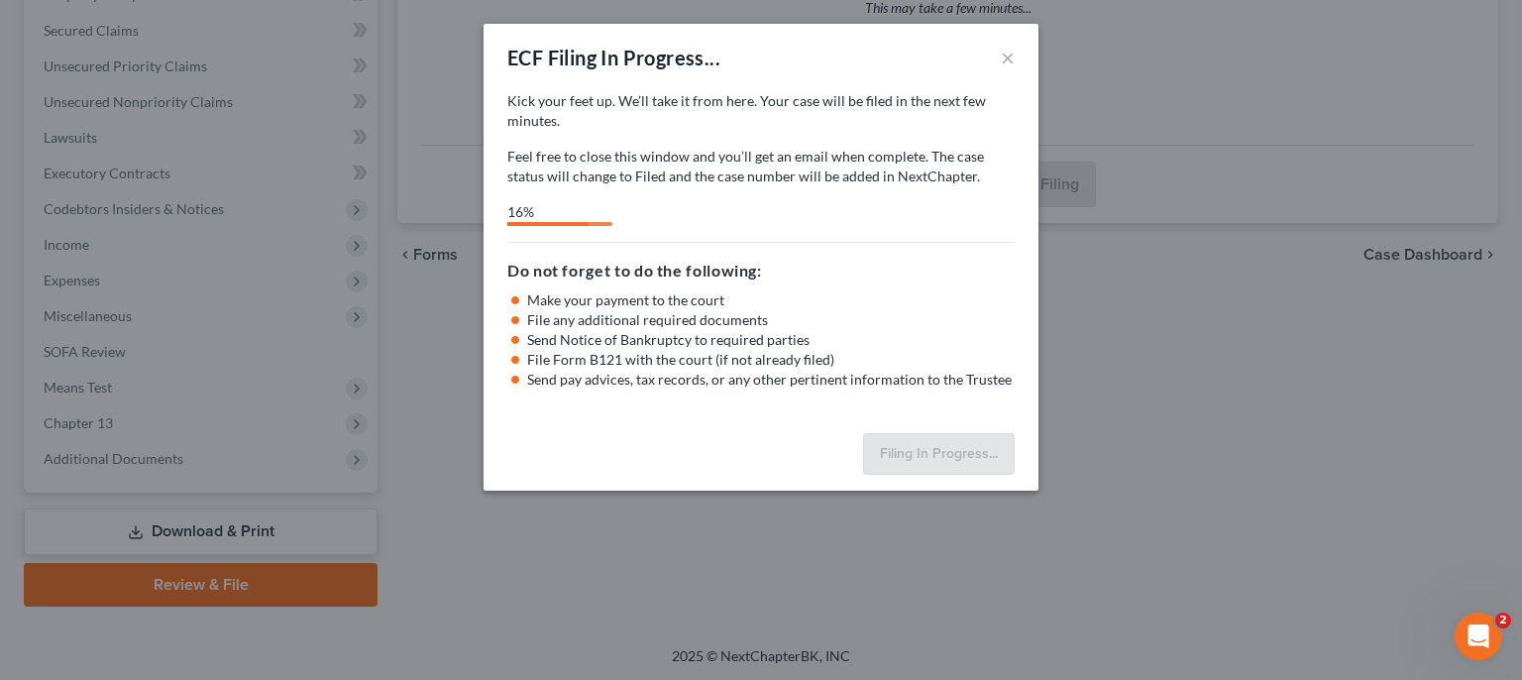
select select "0"
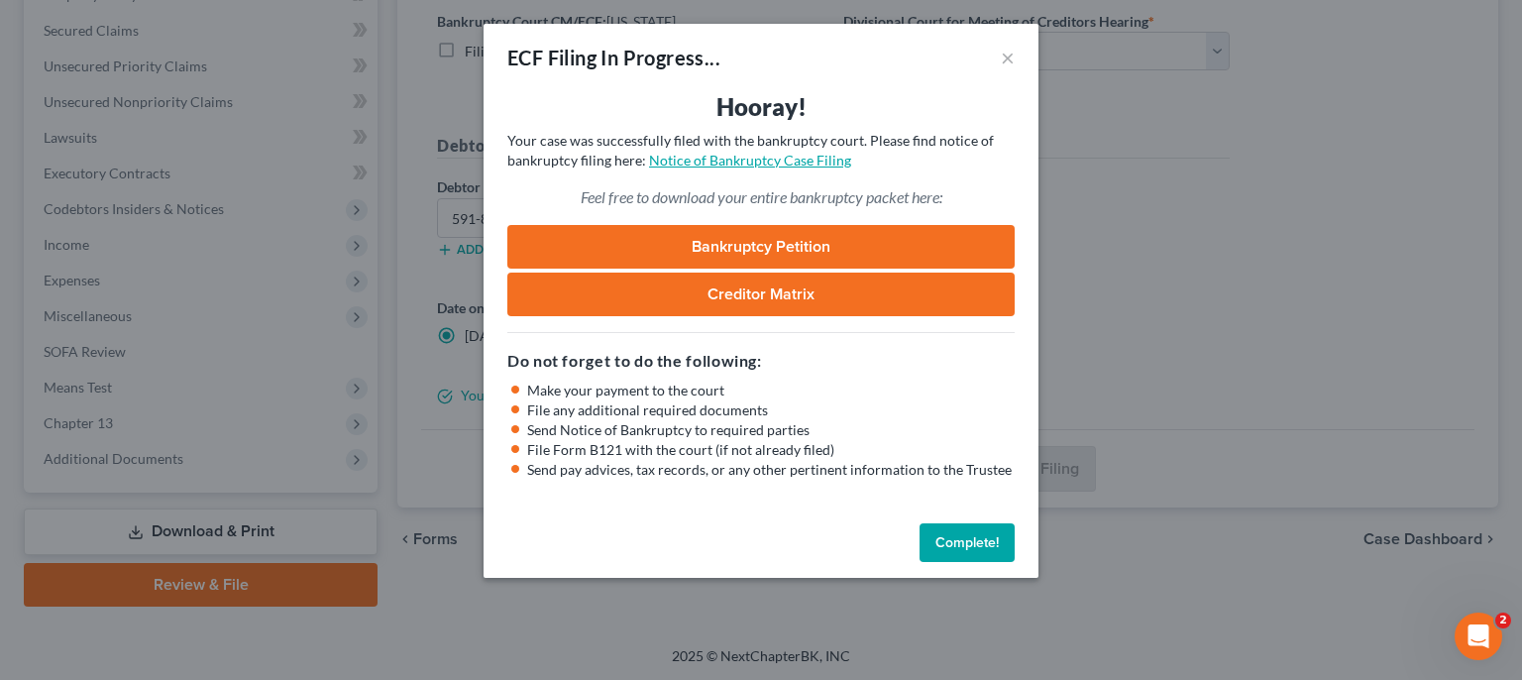
click at [778, 161] on link "Notice of Bankruptcy Case Filing" at bounding box center [750, 160] width 202 height 17
click at [749, 161] on link "Notice of Bankruptcy Case Filing" at bounding box center [750, 160] width 202 height 17
click at [986, 535] on button "Complete!" at bounding box center [967, 543] width 95 height 40
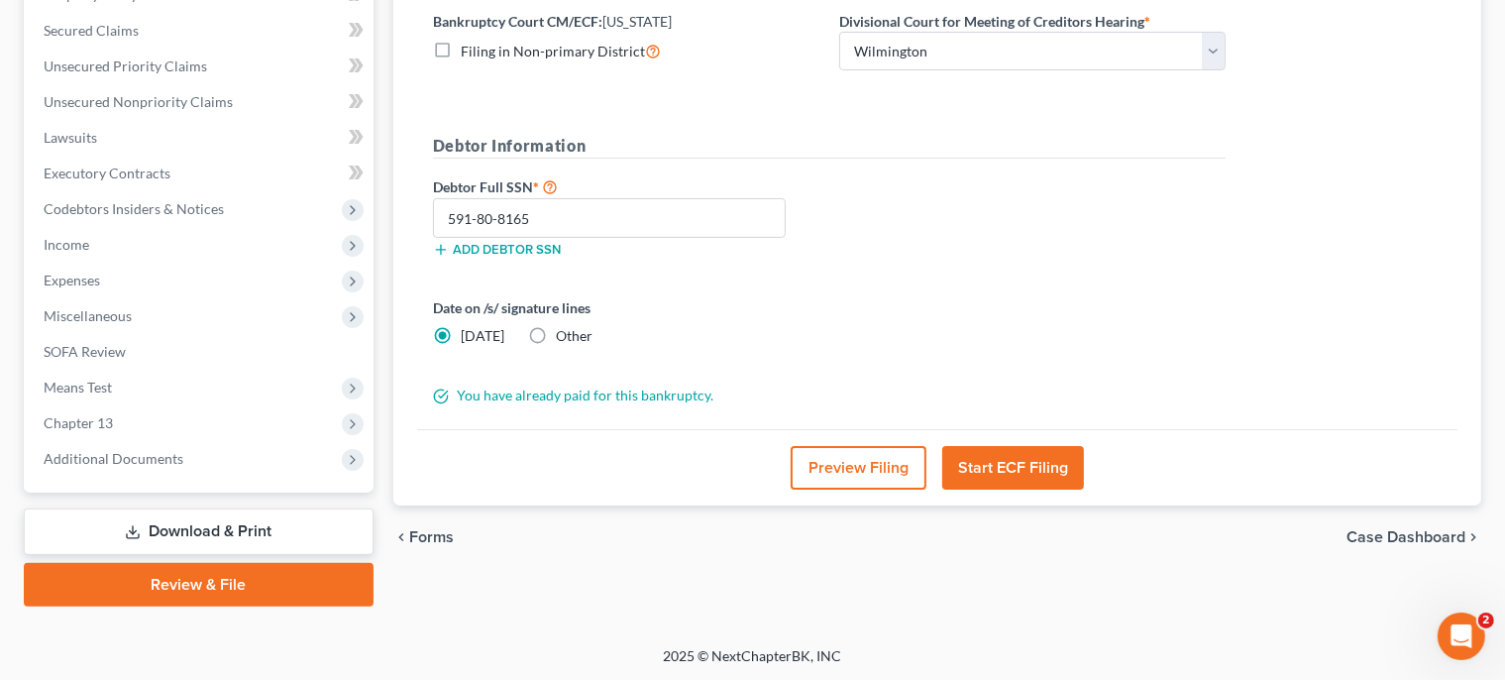
click at [237, 529] on link "Download & Print" at bounding box center [199, 531] width 350 height 47
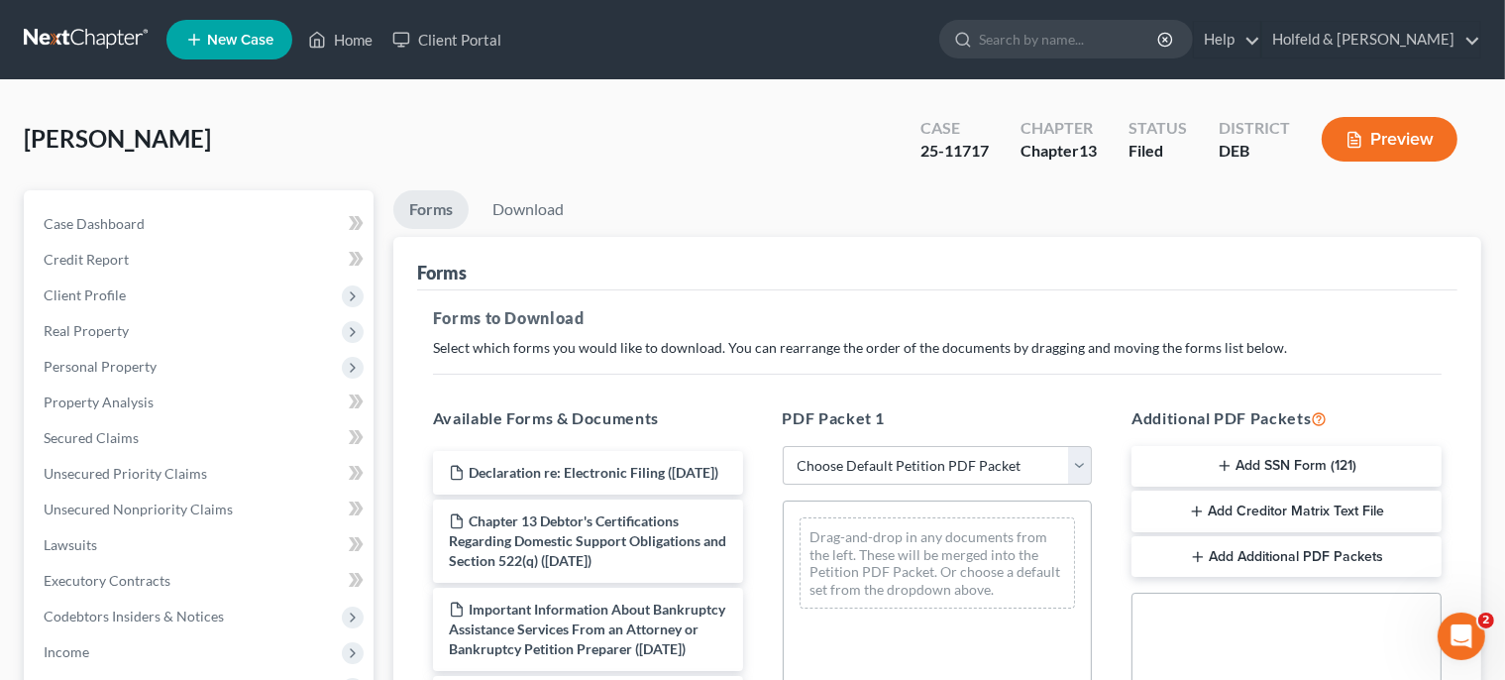
click at [1330, 464] on button "Add SSN Form (121)" at bounding box center [1287, 467] width 310 height 42
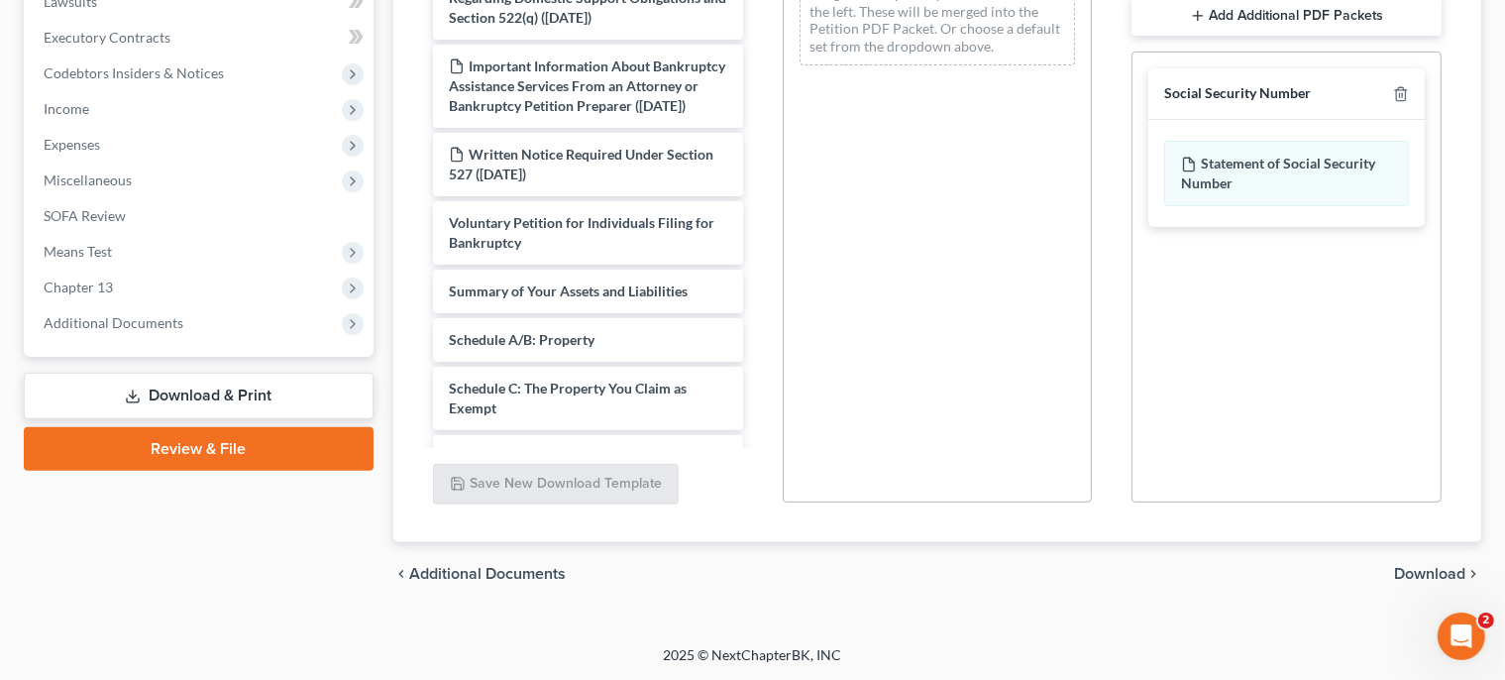
click at [1432, 576] on span "Download" at bounding box center [1429, 574] width 71 height 16
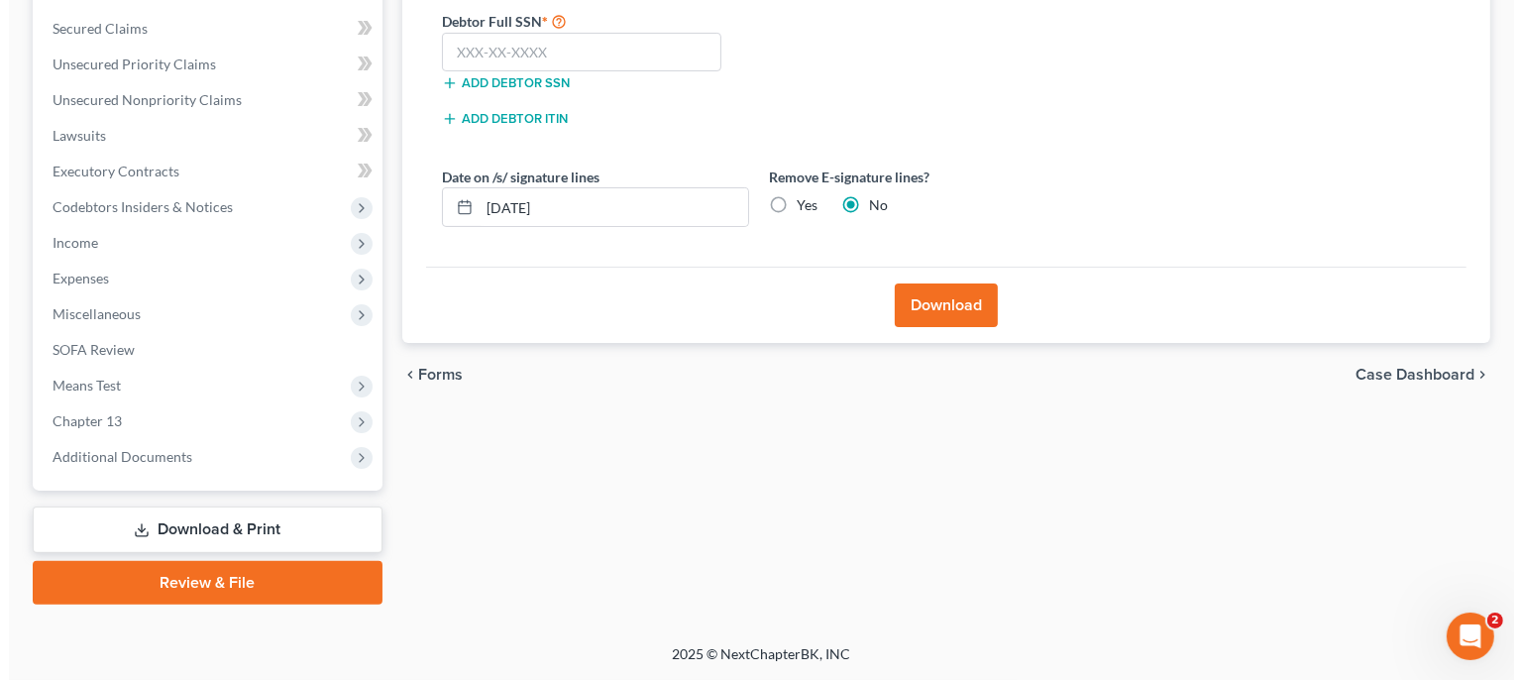
scroll to position [407, 0]
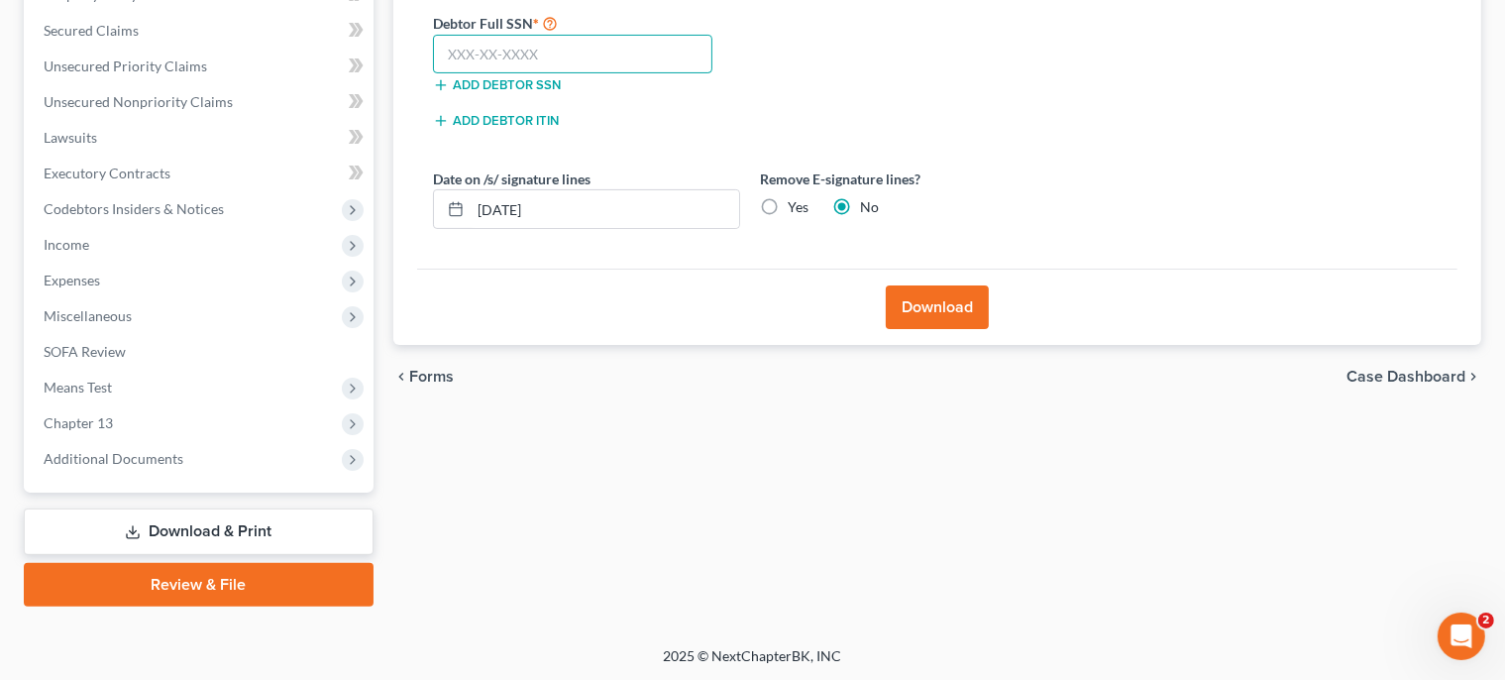
click at [602, 57] on input "text" at bounding box center [573, 55] width 280 height 40
type input "591-80-8165"
click at [919, 289] on button "Download" at bounding box center [937, 307] width 103 height 44
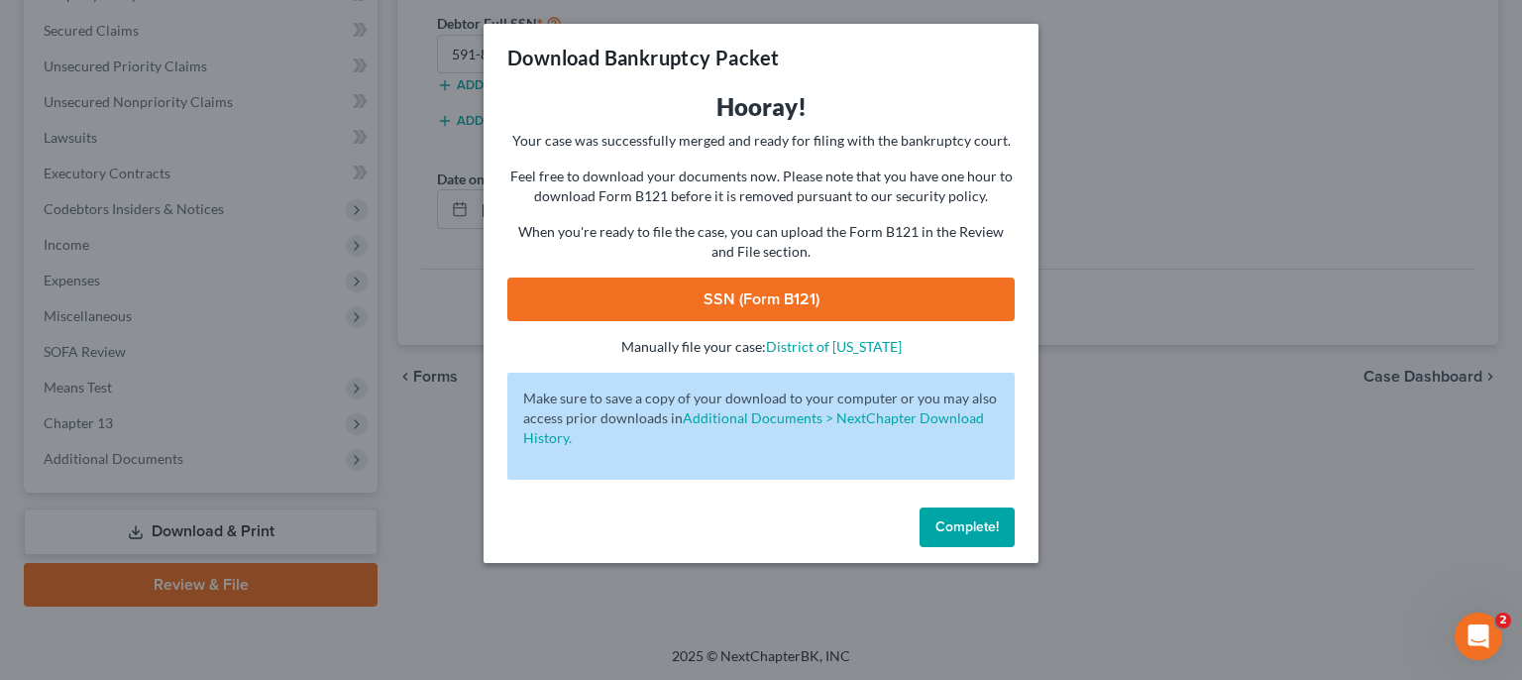
click at [892, 288] on link "SSN (Form B121)" at bounding box center [760, 299] width 507 height 44
